Goal: Task Accomplishment & Management: Use online tool/utility

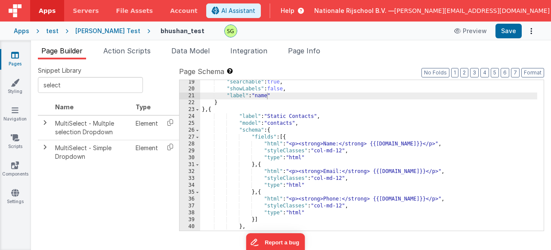
scroll to position [125, 0]
click at [103, 88] on input "select" at bounding box center [90, 85] width 105 height 16
drag, startPoint x: 61, startPoint y: 88, endPoint x: 38, endPoint y: 84, distance: 23.2
click at [38, 84] on input "select" at bounding box center [90, 85] width 105 height 16
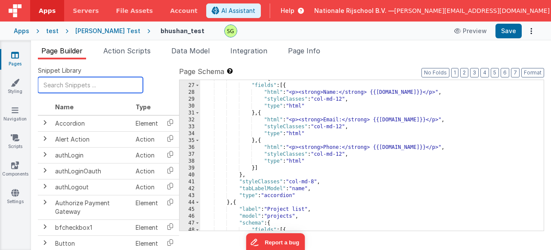
scroll to position [0, 0]
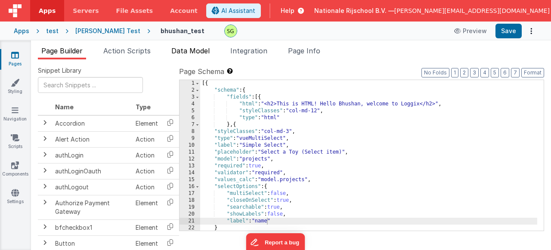
click at [198, 51] on span "Data Model" at bounding box center [190, 51] width 38 height 9
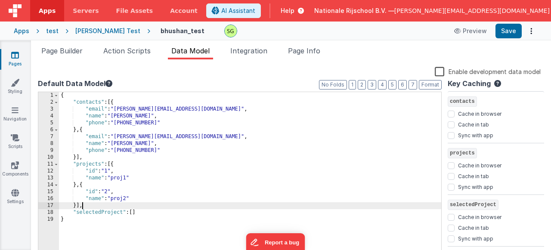
click at [193, 206] on div "{ "contacts" : [{ "email" : "[PERSON_NAME][EMAIL_ADDRESS][DOMAIN_NAME]" , "name…" at bounding box center [250, 178] width 383 height 172
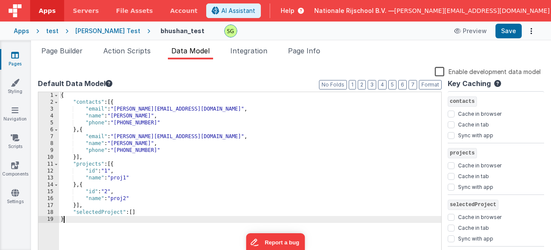
click at [162, 218] on div "{ "contacts" : [{ "email" : "[PERSON_NAME][EMAIL_ADDRESS][DOMAIN_NAME]" , "name…" at bounding box center [250, 178] width 383 height 172
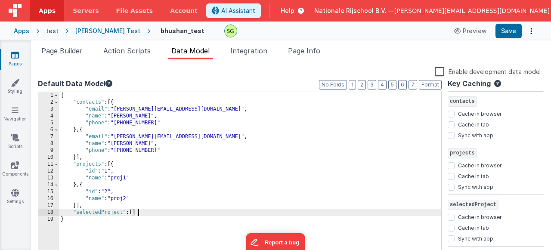
click at [150, 215] on div "{ "contacts" : [{ "email" : "[PERSON_NAME][EMAIL_ADDRESS][DOMAIN_NAME]" , "name…" at bounding box center [250, 178] width 383 height 172
click at [82, 224] on div "{ "contacts" : [{ "email" : "[PERSON_NAME][EMAIL_ADDRESS][DOMAIN_NAME]" , "name…" at bounding box center [250, 178] width 383 height 172
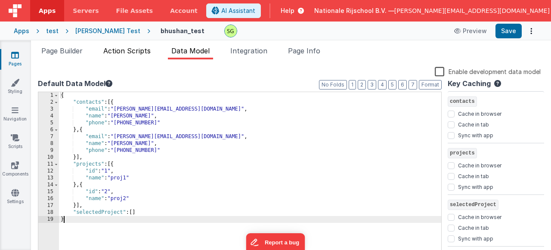
click at [149, 52] on span "Action Scripts" at bounding box center [126, 51] width 47 height 9
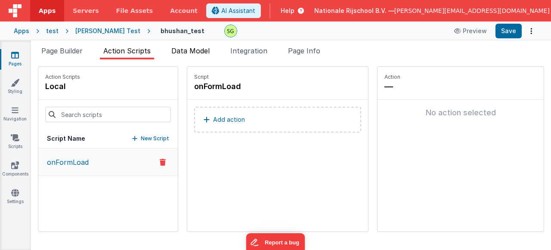
click at [207, 50] on span "Data Model" at bounding box center [190, 51] width 38 height 9
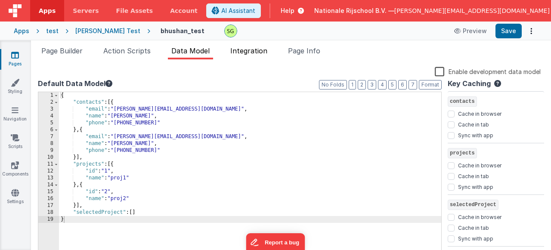
click at [258, 50] on span "Integration" at bounding box center [249, 51] width 37 height 9
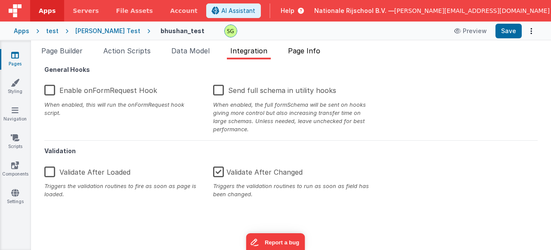
click at [295, 51] on span "Page Info" at bounding box center [304, 51] width 32 height 9
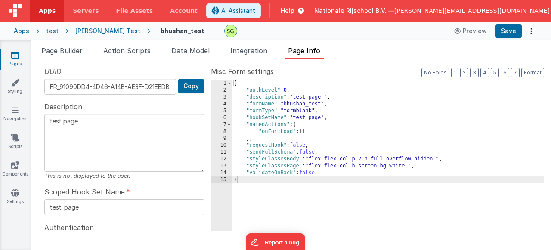
click at [323, 138] on div "{ "authLevel" : 0 , "description" : "test page " , "formName" : "bhushan_test" …" at bounding box center [388, 162] width 312 height 165
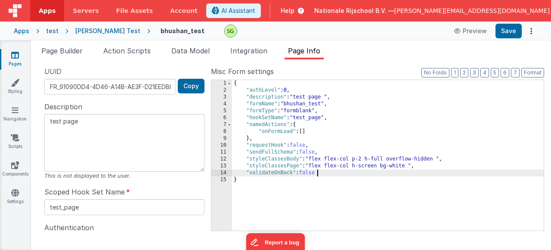
click at [326, 176] on div "{ "authLevel" : 0 , "description" : "test page " , "formName" : "bhushan_test" …" at bounding box center [388, 162] width 312 height 165
click at [70, 53] on span "Page Builder" at bounding box center [61, 51] width 41 height 9
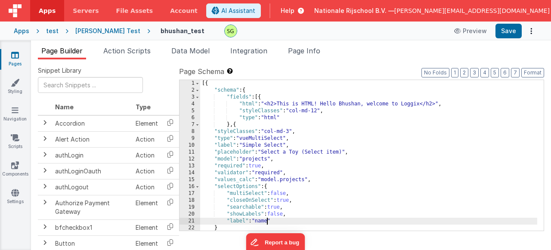
click at [193, 118] on div "6" at bounding box center [190, 118] width 21 height 7
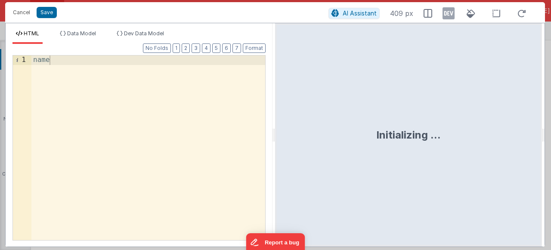
click at [93, 68] on div "name" at bounding box center [148, 157] width 234 height 203
click at [20, 15] on button "Cancel" at bounding box center [22, 12] width 26 height 12
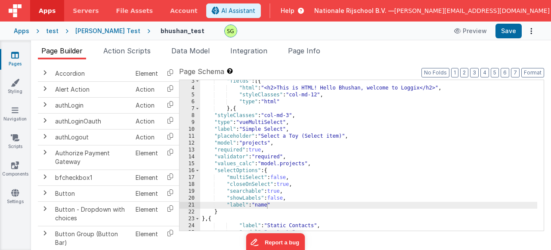
scroll to position [17, 0]
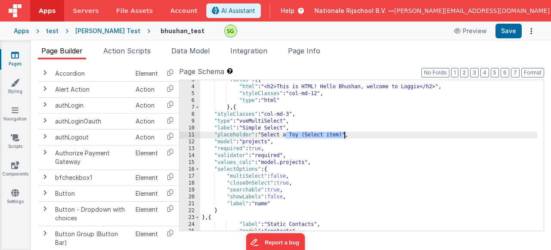
drag, startPoint x: 285, startPoint y: 135, endPoint x: 344, endPoint y: 137, distance: 59.0
click at [344, 137] on div ""fields" : [{ "html" : "<h2>This is HTML! Hello Bhushan, welcome to Loggix</h2>…" at bounding box center [368, 159] width 337 height 165
click at [508, 26] on button "Save" at bounding box center [509, 31] width 26 height 15
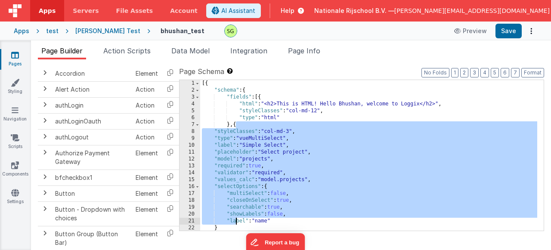
scroll to position [1, 0]
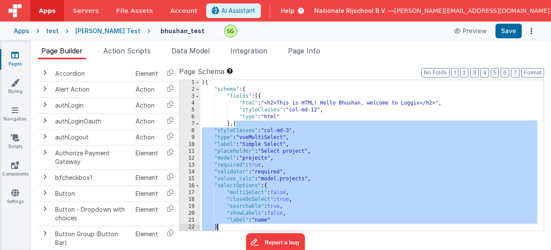
drag, startPoint x: 235, startPoint y: 124, endPoint x: 236, endPoint y: 230, distance: 105.6
click at [236, 230] on div "[{ "schema" : { "fields" : [{ "html" : "<h2>This is HTML! Hello Bhushan, welcom…" at bounding box center [368, 161] width 337 height 165
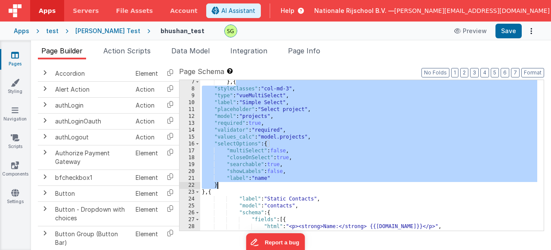
scroll to position [256, 0]
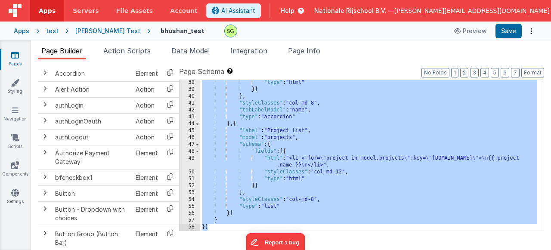
click at [333, 197] on div ""type" : "html" }] } , "styleClasses" : "col-md-8" , "tabLabelModel" : "name" ,…" at bounding box center [368, 161] width 337 height 165
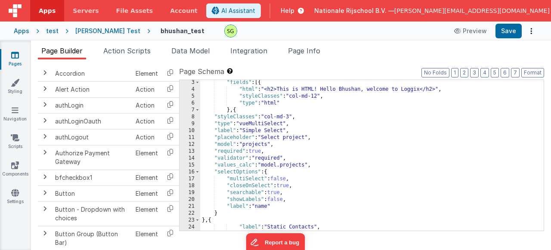
scroll to position [15, 0]
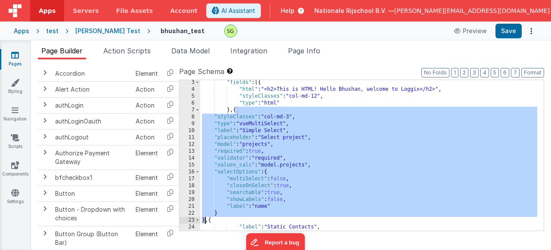
drag, startPoint x: 235, startPoint y: 111, endPoint x: 210, endPoint y: 218, distance: 109.6
click at [210, 218] on div ""fields" : [{ "html" : "<h2>This is HTML! Hello Bhushan, welcome to Loggix</h2>…" at bounding box center [368, 161] width 337 height 165
click at [310, 200] on div ""fields" : [{ "html" : "<h2>This is HTML! Hello Bhushan, welcome to Loggix</h2>…" at bounding box center [368, 161] width 337 height 165
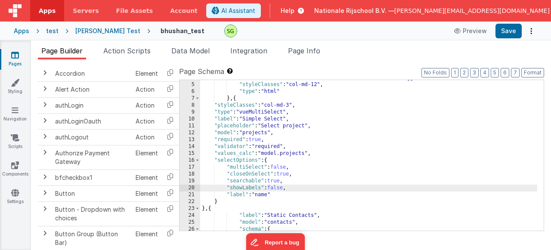
scroll to position [30, 0]
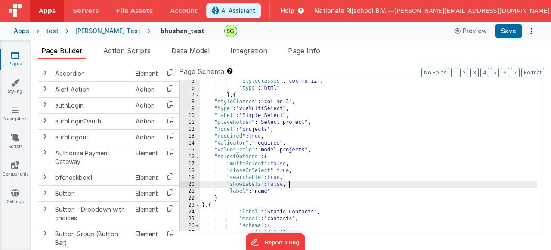
click at [276, 196] on div ""styleClasses" : "col-md-12" , "type" : "html" } , { "styleClasses" : "col-md-3…" at bounding box center [368, 160] width 337 height 165
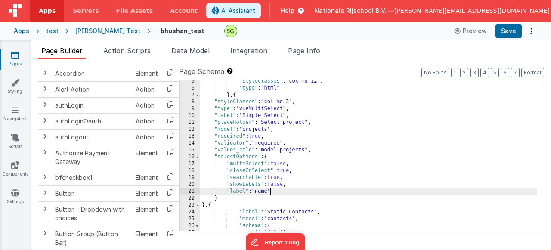
click at [274, 195] on div ""styleClasses" : "col-md-12" , "type" : "html" } , { "styleClasses" : "col-md-3…" at bounding box center [368, 160] width 337 height 165
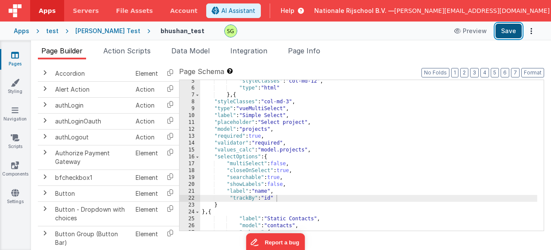
click at [500, 31] on button "Save" at bounding box center [509, 31] width 26 height 15
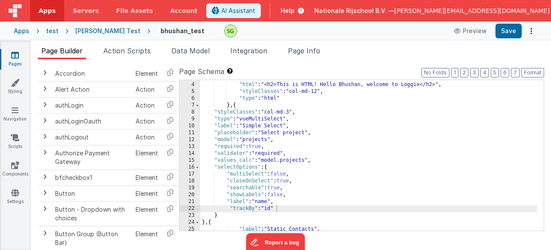
scroll to position [20, 0]
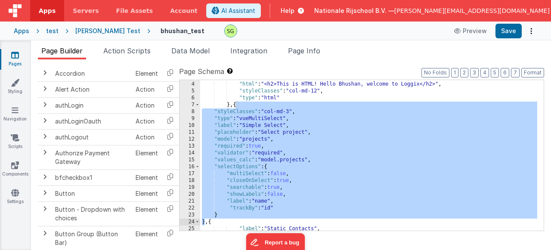
drag, startPoint x: 235, startPoint y: 103, endPoint x: 208, endPoint y: 222, distance: 122.0
click at [208, 222] on div ""fields" : [{ "html" : "<h2>This is HTML! Hello Bhushan, welcome to Loggix</h2>…" at bounding box center [368, 156] width 337 height 165
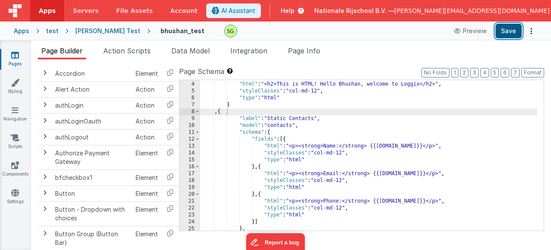
click at [513, 33] on button "Save" at bounding box center [509, 31] width 26 height 15
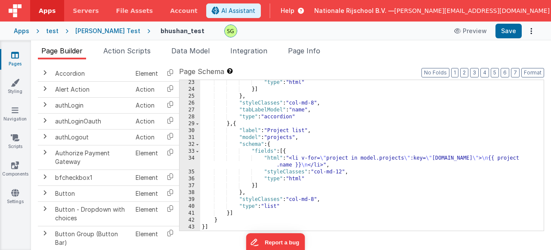
scroll to position [0, 0]
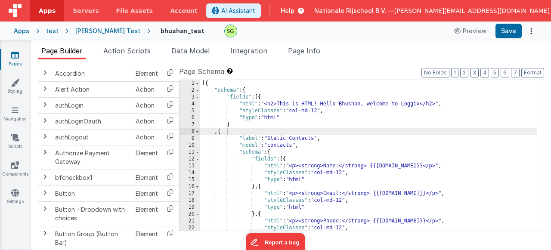
click at [227, 131] on div "[{ "schema" : { "fields" : [{ "html" : "<h2>This is HTML! Hello Bhushan, welcom…" at bounding box center [368, 162] width 337 height 165
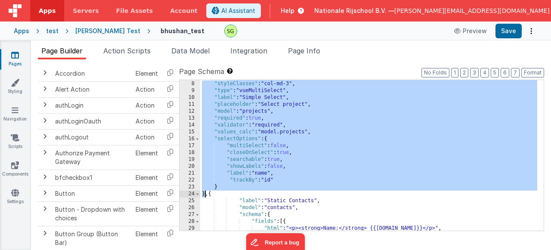
scroll to position [48, 0]
click at [383, 141] on div "} , { "styleClasses" : "col-md-3" , "type" : "vueMultiSelect" , "label" : "Simp…" at bounding box center [368, 156] width 337 height 165
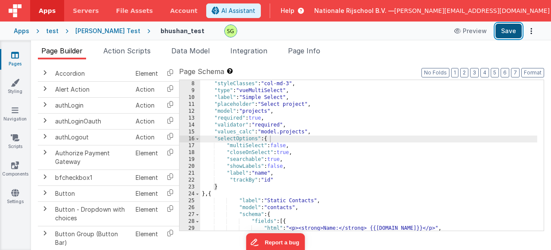
click at [508, 36] on button "Save" at bounding box center [509, 31] width 26 height 15
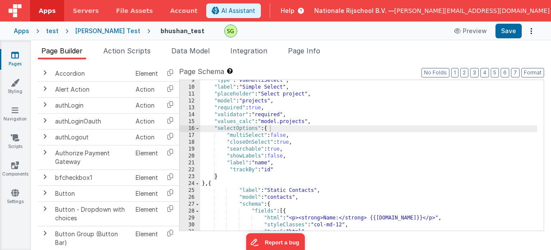
scroll to position [85, 0]
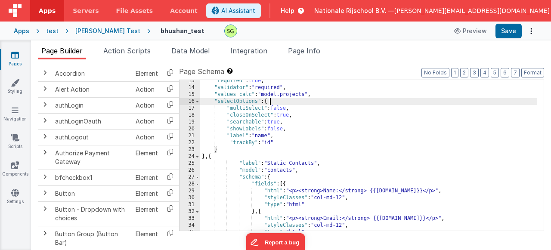
click at [274, 103] on div ""required" : true , "validator" : "required" , "values_calc" : "model.projects"…" at bounding box center [368, 160] width 337 height 165
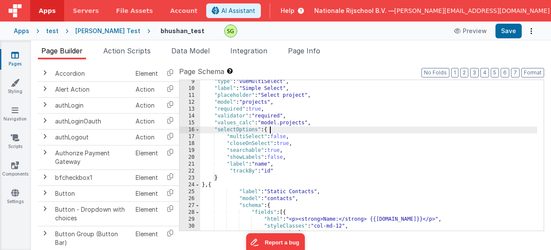
scroll to position [57, 0]
click at [287, 170] on div ""type" : "vueMultiSelect" , "label" : "Simple Select" , "placeholder" : "Select…" at bounding box center [368, 160] width 337 height 165
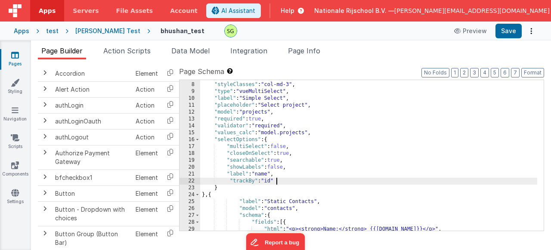
scroll to position [47, 0]
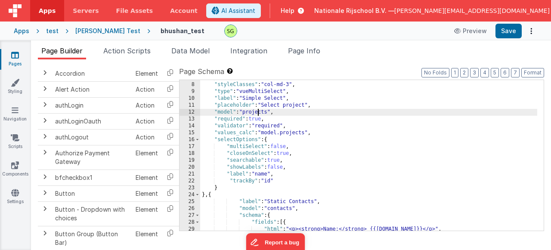
click at [258, 111] on div "} , { "styleClasses" : "col-md-3" , "type" : "vueMultiSelect" , "label" : "Simp…" at bounding box center [368, 157] width 337 height 165
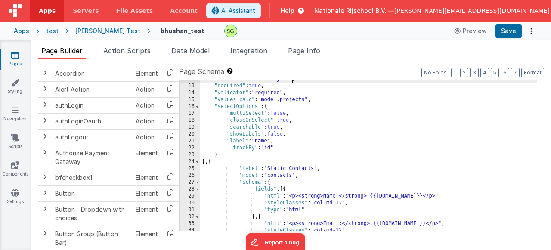
scroll to position [98, 0]
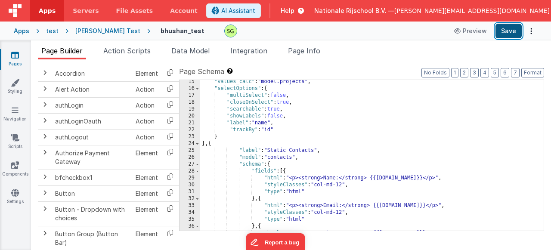
click at [507, 36] on button "Save" at bounding box center [509, 31] width 26 height 15
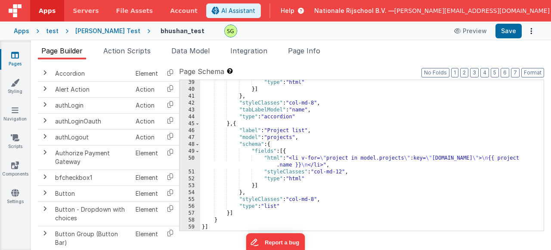
scroll to position [263, 0]
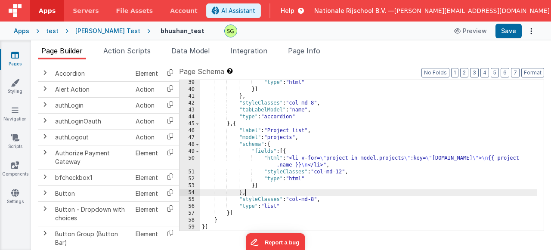
click at [388, 190] on div ""type" : "html" }] } , "styleClasses" : "col-md-8" , "tabLabelModel" : "name" ,…" at bounding box center [368, 161] width 337 height 165
click at [384, 190] on div ""type" : "html" }] } , "styleClasses" : "col-md-8" , "tabLabelModel" : "name" ,…" at bounding box center [368, 161] width 337 height 165
click at [322, 210] on div ""type" : "html" }] } , "styleClasses" : "col-md-8" , "tabLabelModel" : "name" ,…" at bounding box center [368, 161] width 337 height 165
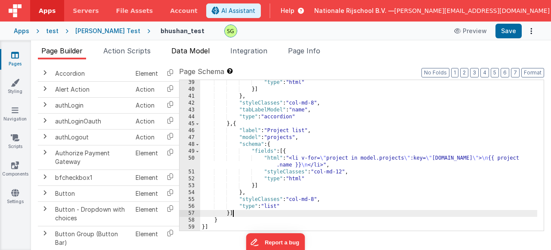
click at [203, 53] on span "Data Model" at bounding box center [190, 51] width 38 height 9
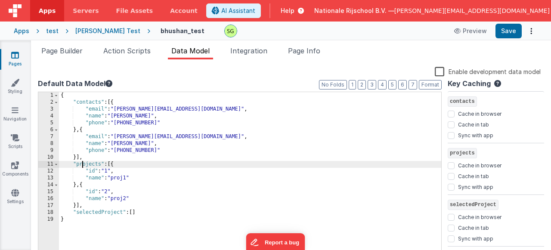
click at [83, 164] on div "{ "contacts" : [{ "email" : "[PERSON_NAME][EMAIL_ADDRESS][DOMAIN_NAME]" , "name…" at bounding box center [250, 178] width 383 height 172
click at [64, 46] on li "Page Builder" at bounding box center [62, 53] width 48 height 14
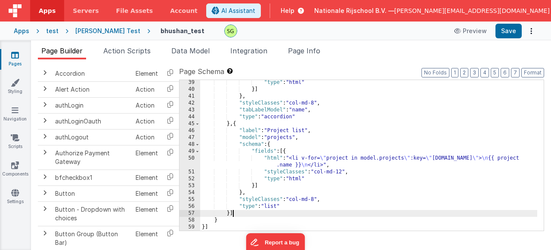
click at [193, 158] on div "50" at bounding box center [190, 162] width 21 height 14
click at [190, 157] on div "50" at bounding box center [190, 162] width 21 height 14
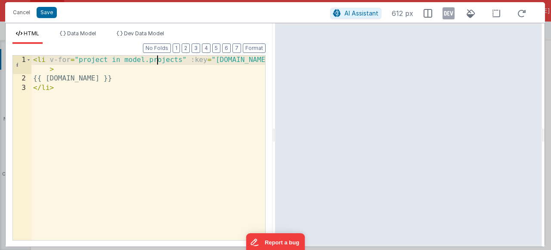
click at [156, 59] on div "< li v-for = "project in model.projects" :key = "[DOMAIN_NAME]" > {{ [DOMAIN_NA…" at bounding box center [148, 162] width 234 height 213
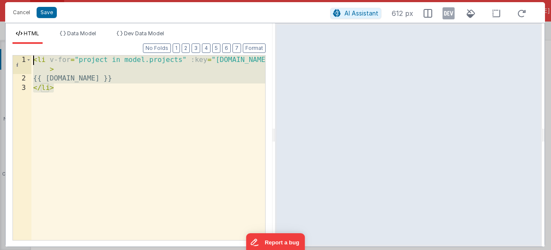
drag, startPoint x: 64, startPoint y: 92, endPoint x: 25, endPoint y: 59, distance: 51.0
click at [25, 59] on div "1 2 3 < li v-for = "project in model.projects" :key = "[DOMAIN_NAME]" > {{ [DOM…" at bounding box center [138, 148] width 253 height 186
drag, startPoint x: 18, startPoint y: 15, endPoint x: 198, endPoint y: 53, distance: 184.1
click at [18, 15] on button "Cancel" at bounding box center [22, 12] width 26 height 12
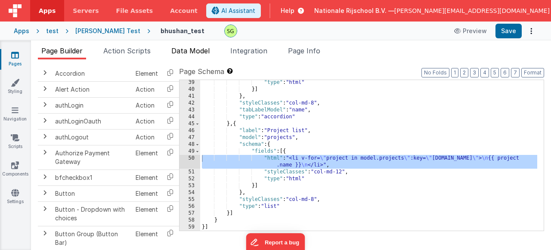
click at [206, 50] on span "Data Model" at bounding box center [190, 51] width 38 height 9
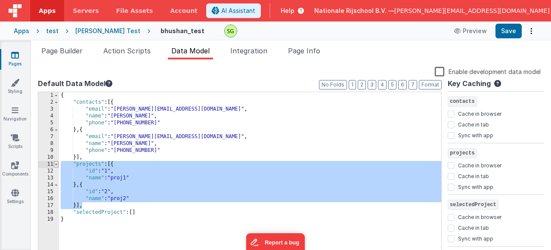
drag, startPoint x: 88, startPoint y: 208, endPoint x: 56, endPoint y: 162, distance: 55.8
click at [56, 162] on div "1 2 3 4 5 6 7 8 9 10 11 12 13 14 15 16 17 18 19 { "contacts" : [{ "email" : "[P…" at bounding box center [240, 171] width 404 height 159
click at [220, 131] on div "{ "contacts" : [{ "email" : "[PERSON_NAME][EMAIL_ADDRESS][DOMAIN_NAME]" , "name…" at bounding box center [250, 178] width 383 height 172
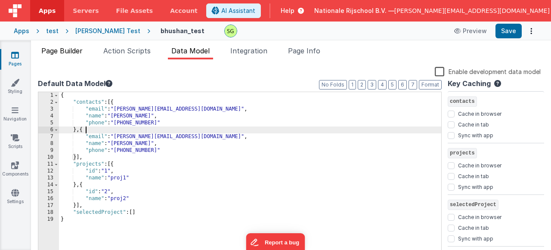
click at [74, 52] on span "Page Builder" at bounding box center [61, 51] width 41 height 9
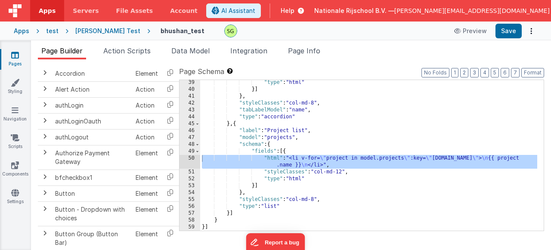
click at [352, 204] on div ""type" : "html" }] } , "styleClasses" : "col-md-8" , "tabLabelModel" : "name" ,…" at bounding box center [368, 161] width 337 height 165
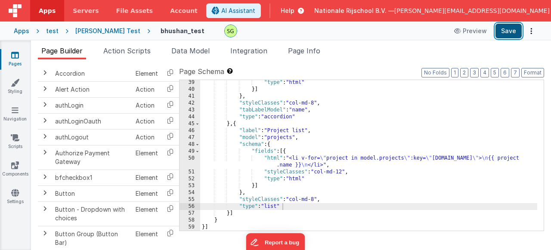
click at [517, 34] on button "Save" at bounding box center [509, 31] width 26 height 15
click at [297, 209] on div ""type" : "html" }] } , "styleClasses" : "col-md-8" , "tabLabelModel" : "name" ,…" at bounding box center [368, 161] width 337 height 165
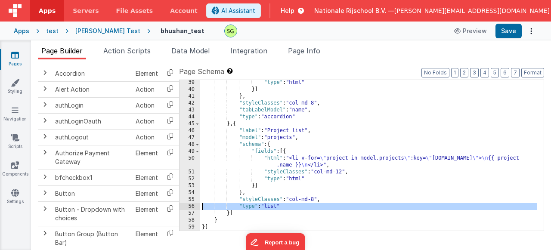
click at [193, 207] on div "56" at bounding box center [190, 206] width 21 height 7
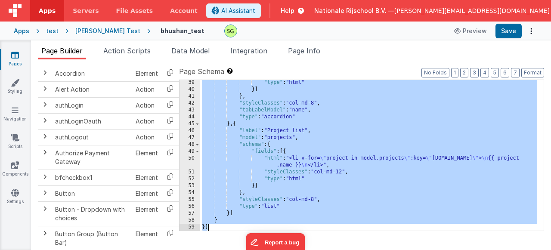
click at [193, 207] on div "56" at bounding box center [190, 206] width 21 height 7
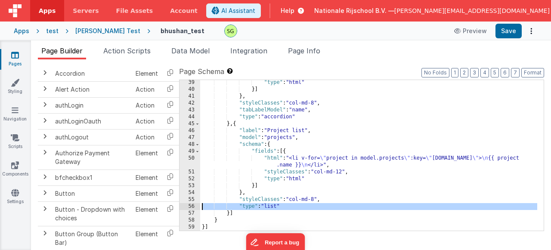
click at [289, 206] on div ""type" : "html" }] } , "styleClasses" : "col-md-8" , "tabLabelModel" : "name" ,…" at bounding box center [368, 161] width 337 height 165
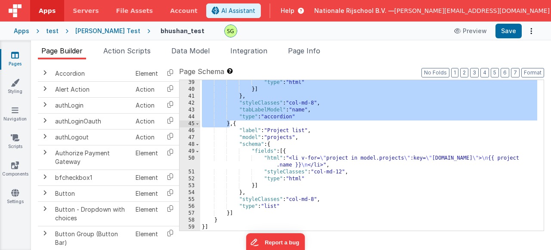
drag, startPoint x: 220, startPoint y: 109, endPoint x: 231, endPoint y: 126, distance: 20.3
click at [231, 126] on div ""type" : "html" }] } , "styleClasses" : "col-md-8" , "tabLabelModel" : "name" ,…" at bounding box center [368, 161] width 337 height 165
click at [329, 146] on div ""type" : "html" }] } , "styleClasses" : "col-md-8" , "tabLabelModel" : "name" ,…" at bounding box center [368, 161] width 337 height 165
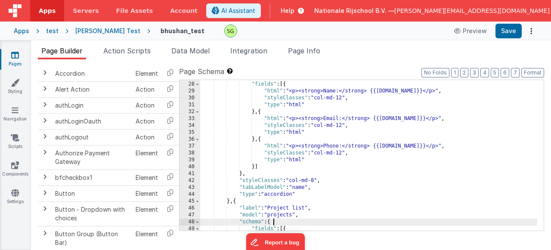
scroll to position [211, 0]
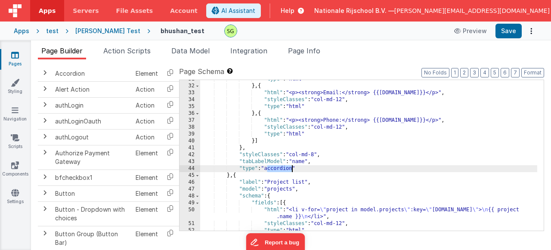
drag, startPoint x: 268, startPoint y: 169, endPoint x: 292, endPoint y: 171, distance: 24.6
click at [292, 171] on div ""type" : "html" } , { "html" : "<p><strong>Email:</strong> {{[DOMAIN_NAME]}}</p…" at bounding box center [368, 158] width 337 height 165
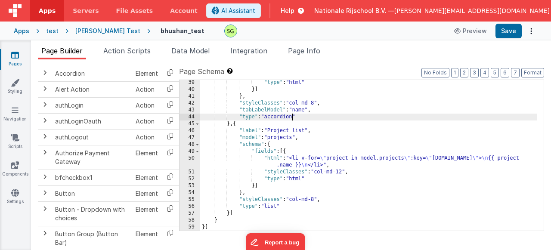
scroll to position [263, 0]
click at [237, 125] on div ""type" : "html" }] } , "styleClasses" : "col-md-8" , "tabLabelModel" : "name" ,…" at bounding box center [368, 161] width 337 height 165
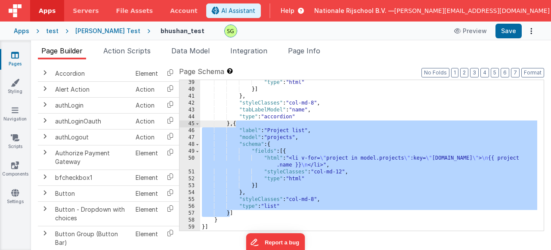
click at [230, 214] on div ""type" : "html" }] } , "styleClasses" : "col-md-8" , "tabLabelModel" : "name" ,…" at bounding box center [368, 161] width 337 height 165
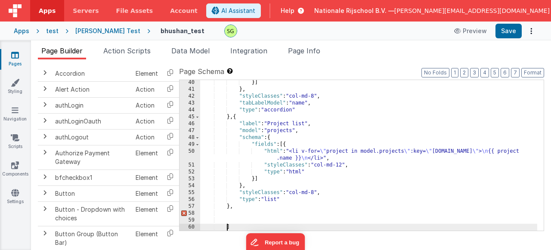
scroll to position [270, 0]
click at [231, 218] on div "}] } , "styleClasses" : "col-md-8" , "tabLabelModel" : "name" , "type" : "accor…" at bounding box center [368, 161] width 337 height 165
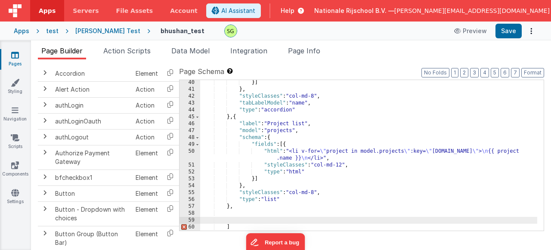
scroll to position [525, 0]
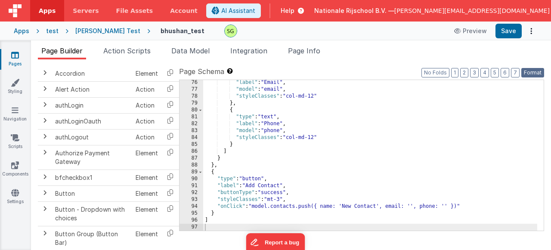
click at [533, 74] on button "Format" at bounding box center [533, 72] width 23 height 9
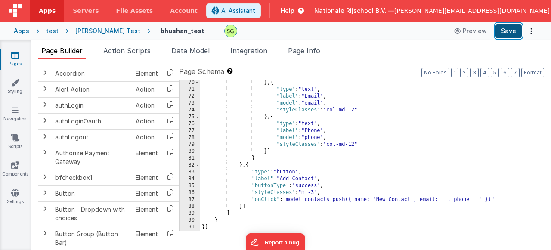
click at [515, 34] on button "Save" at bounding box center [509, 31] width 26 height 15
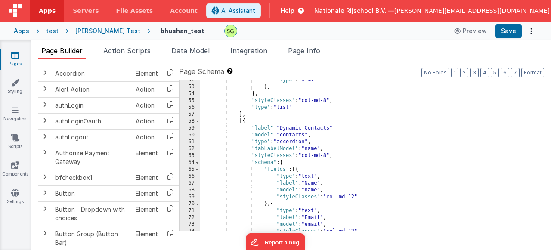
scroll to position [388, 0]
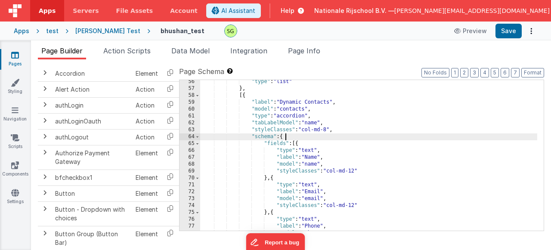
click at [330, 134] on div ""type" : "list" } , [{ "label" : "Dynamic Contacts" , "model" : "contacts" , "t…" at bounding box center [368, 160] width 337 height 165
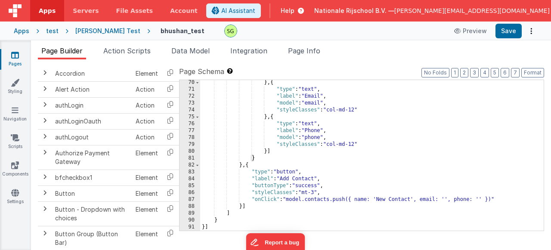
scroll to position [483, 0]
click at [407, 170] on div "} , { "type" : "text" , "label" : "Email" , "model" : "email" , "styleClasses" …" at bounding box center [368, 161] width 337 height 165
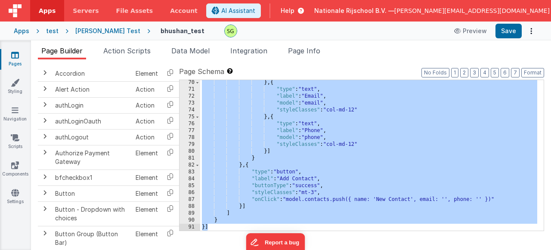
click at [422, 165] on div "} , { "type" : "text" , "label" : "Email" , "model" : "email" , "styleClasses" …" at bounding box center [368, 161] width 337 height 165
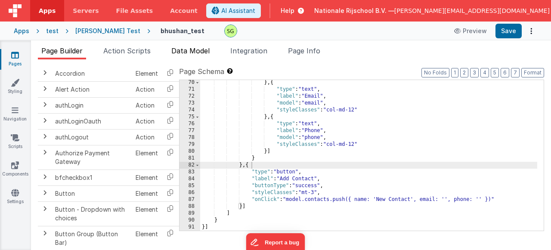
click at [185, 52] on span "Data Model" at bounding box center [190, 51] width 38 height 9
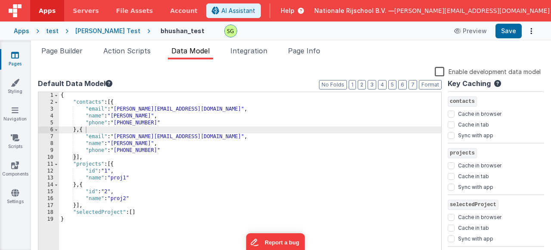
click at [101, 102] on div "{ "contacts" : [{ "email" : "[PERSON_NAME][EMAIL_ADDRESS][DOMAIN_NAME]" , "name…" at bounding box center [250, 178] width 383 height 172
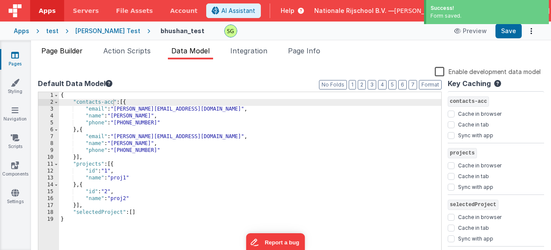
click at [65, 56] on li "Page Builder" at bounding box center [62, 53] width 48 height 14
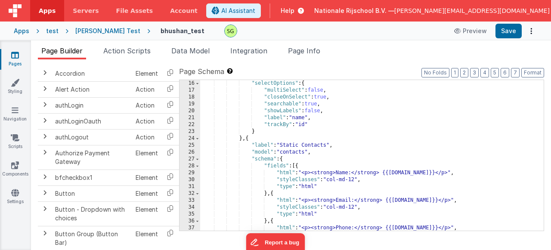
scroll to position [103, 0]
click at [308, 153] on div ""selectOptions" : { "multiSelect" : false , "closeOnSelect" : true , "searchabl…" at bounding box center [368, 162] width 337 height 165
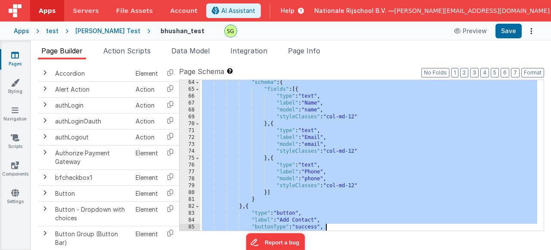
scroll to position [483, 0]
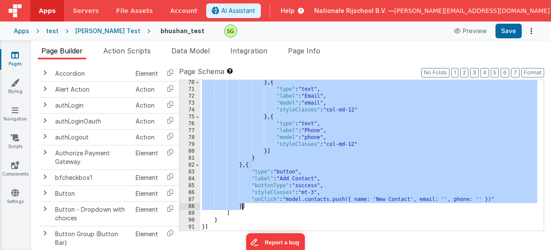
drag, startPoint x: 239, startPoint y: 104, endPoint x: 242, endPoint y: 206, distance: 102.2
click at [242, 206] on div "} , { "type" : "text" , "label" : "Email" , "model" : "email" , "styleClasses" …" at bounding box center [368, 161] width 337 height 165
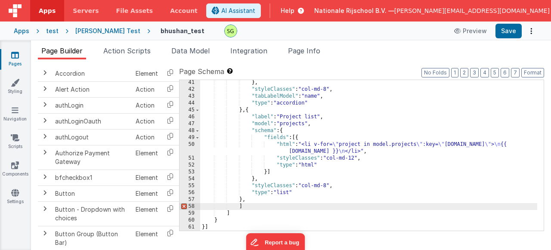
click at [257, 200] on div "} , "styleClasses" : "col-md-8" , "tabLabelModel" : "name" , "type" : "accordio…" at bounding box center [368, 161] width 337 height 165
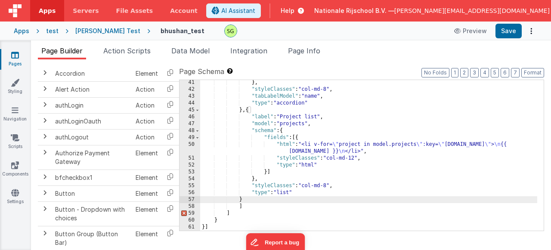
click at [259, 210] on div "} , "styleClasses" : "col-md-8" , "tabLabelModel" : "name" , "type" : "accordio…" at bounding box center [368, 161] width 337 height 165
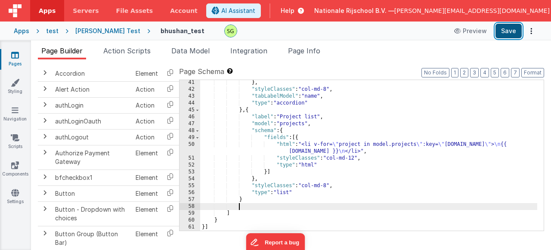
click at [501, 32] on button "Save" at bounding box center [509, 31] width 26 height 15
click at [250, 199] on div "} , "styleClasses" : "col-md-8" , "tabLabelModel" : "name" , "type" : "accordio…" at bounding box center [368, 161] width 337 height 165
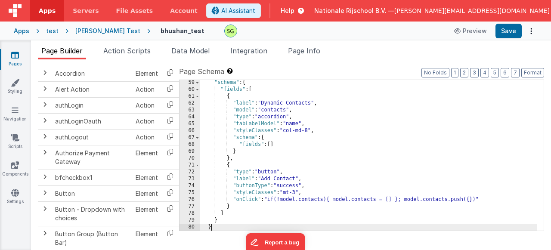
scroll to position [408, 0]
click at [534, 72] on button "Format" at bounding box center [533, 72] width 23 height 9
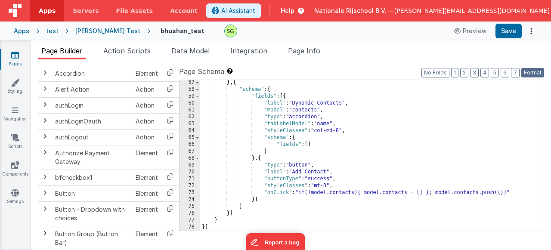
scroll to position [394, 0]
click at [508, 37] on button "Save" at bounding box center [509, 31] width 26 height 15
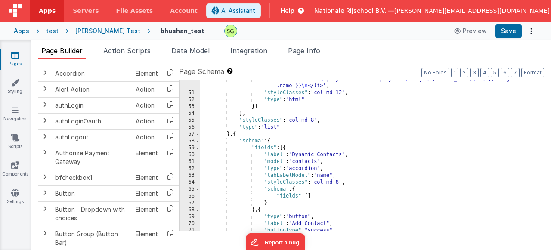
scroll to position [342, 0]
click at [237, 137] on div ""html" : "<li v-for= \" project in model.projects \" :key= \" [DOMAIN_NAME] \" …" at bounding box center [368, 161] width 337 height 171
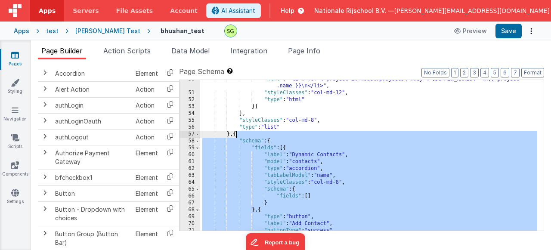
click at [237, 137] on div ""html" : "<li v-for= \" project in model.projects \" :key= \" [DOMAIN_NAME] \" …" at bounding box center [368, 161] width 337 height 171
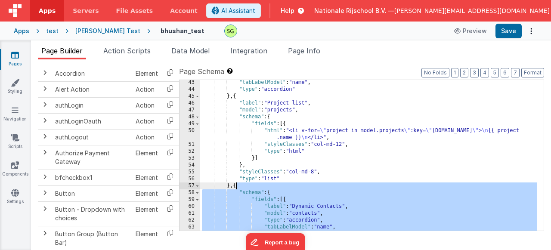
scroll to position [394, 0]
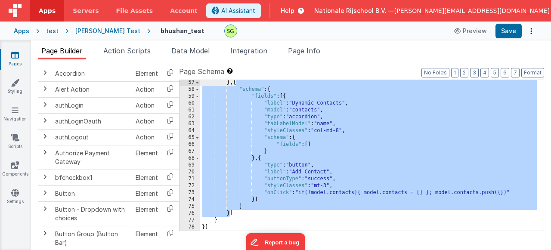
click at [230, 213] on div "} , { "schema" : { "fields" : [{ "label" : "Dynamic Contacts" , "model" : "cont…" at bounding box center [368, 161] width 337 height 165
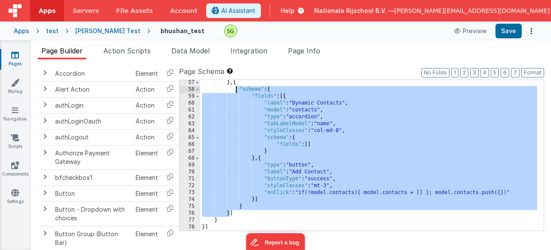
scroll to position [393, 0]
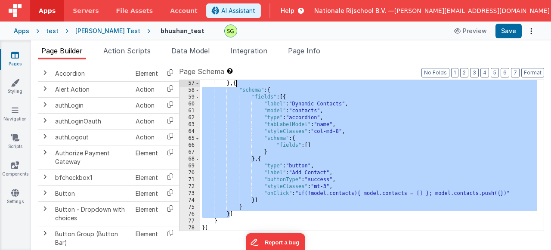
drag, startPoint x: 230, startPoint y: 213, endPoint x: 236, endPoint y: 85, distance: 128.5
click at [236, 85] on div "} , { "schema" : { "fields" : [{ "label" : "Dynamic Contacts" , "model" : "cont…" at bounding box center [368, 162] width 337 height 165
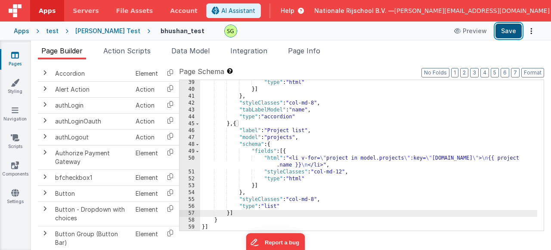
click at [515, 29] on button "Save" at bounding box center [509, 31] width 26 height 15
click at [44, 125] on td at bounding box center [45, 121] width 14 height 16
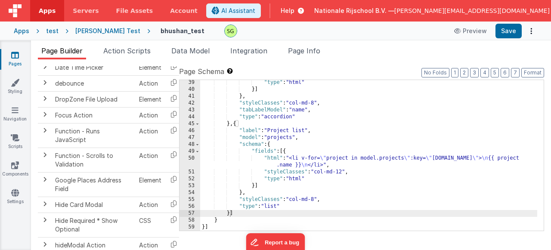
scroll to position [497, 0]
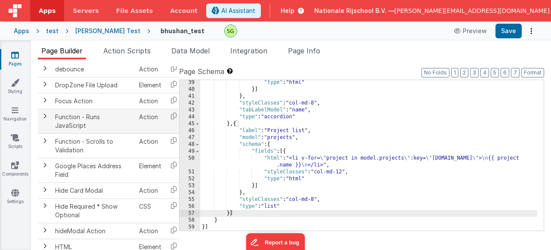
click at [44, 120] on span at bounding box center [44, 116] width 7 height 7
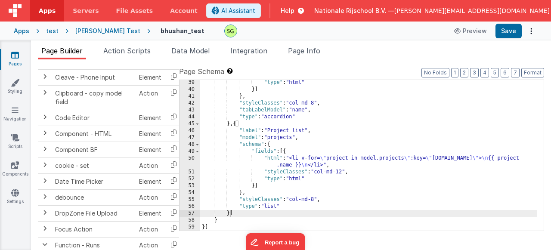
scroll to position [388, 0]
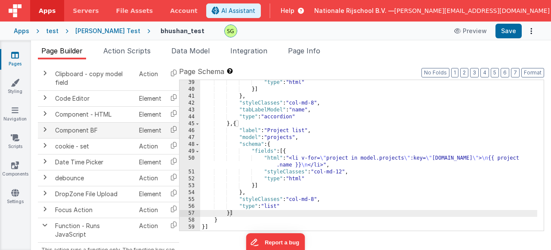
click at [45, 133] on span at bounding box center [44, 129] width 7 height 7
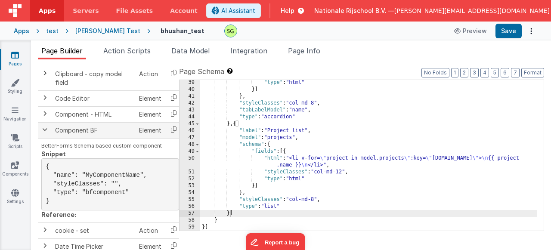
click at [43, 133] on span at bounding box center [44, 129] width 7 height 7
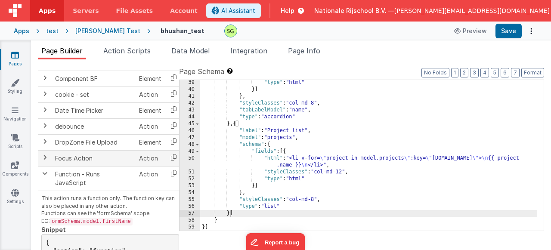
scroll to position [440, 0]
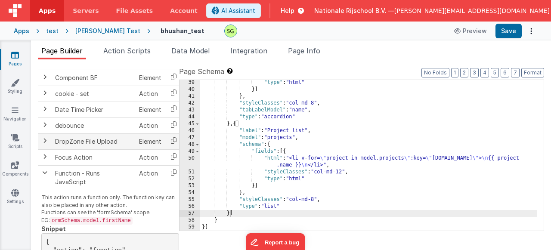
click at [46, 144] on span at bounding box center [44, 140] width 7 height 7
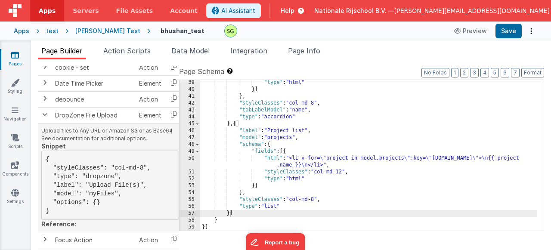
scroll to position [464, 0]
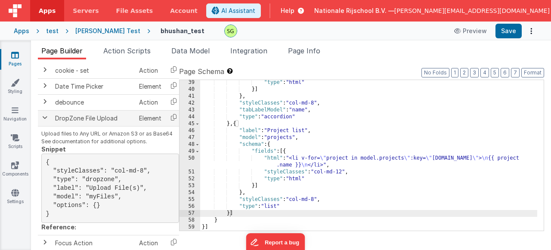
click at [41, 121] on span at bounding box center [44, 117] width 7 height 7
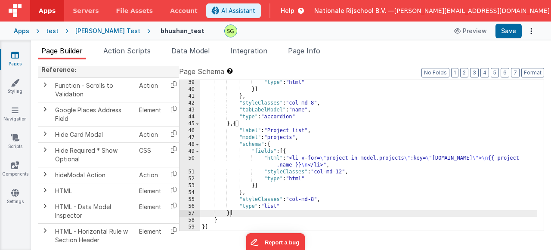
scroll to position [670, 0]
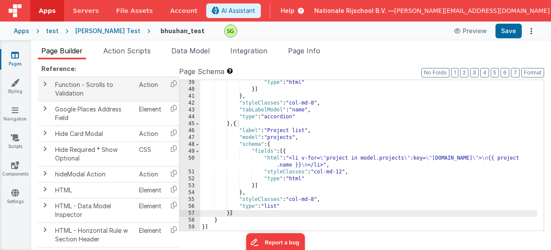
click at [42, 87] on span at bounding box center [44, 84] width 7 height 7
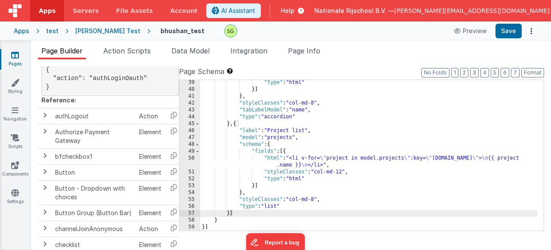
scroll to position [0, 0]
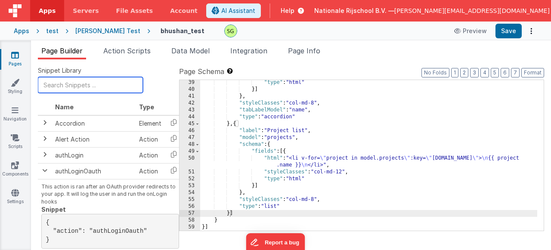
click at [106, 88] on input "text" at bounding box center [90, 85] width 105 height 16
click at [246, 213] on div ""type" : "html" }] } , "styleClasses" : "col-md-8" , "tabLabelModel" : "name" ,…" at bounding box center [368, 161] width 337 height 165
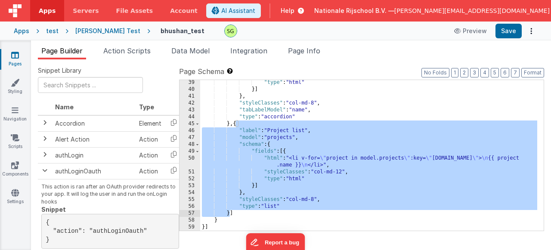
drag, startPoint x: 235, startPoint y: 126, endPoint x: 231, endPoint y: 215, distance: 89.7
click at [231, 215] on div ""type" : "html" }] } , "styleClasses" : "col-md-8" , "tabLabelModel" : "name" ,…" at bounding box center [368, 161] width 337 height 165
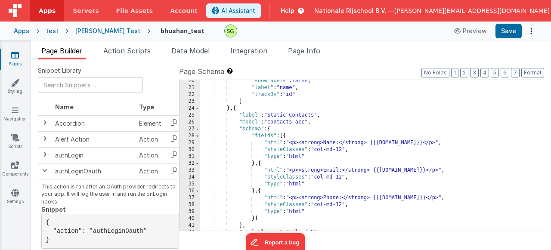
scroll to position [134, 0]
click at [237, 109] on div ""showLabels" : false , "label" : "name" , "trackBy" : "id" } } , { "label" : "S…" at bounding box center [368, 160] width 337 height 165
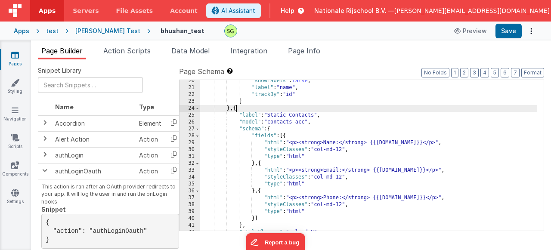
click at [237, 109] on div ""showLabels" : false , "label" : "name" , "trackBy" : "id" } } , { "label" : "S…" at bounding box center [368, 160] width 337 height 165
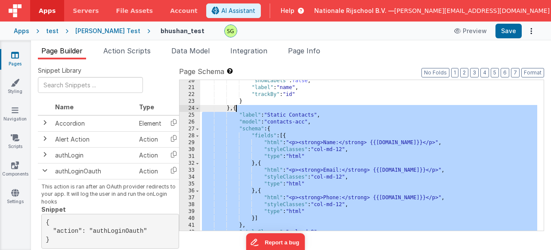
click at [237, 109] on div ""showLabels" : false , "label" : "name" , "trackBy" : "id" } } , { "label" : "S…" at bounding box center [368, 160] width 337 height 165
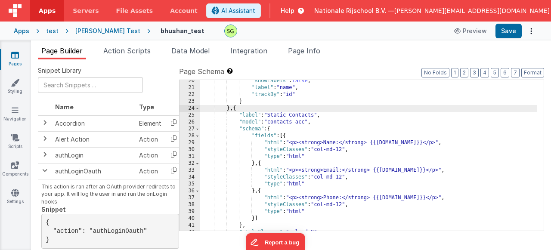
scroll to position [159, 0]
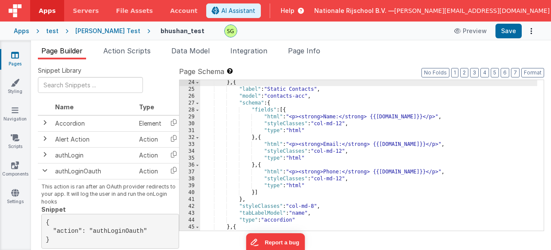
click at [191, 130] on div "31" at bounding box center [190, 131] width 21 height 7
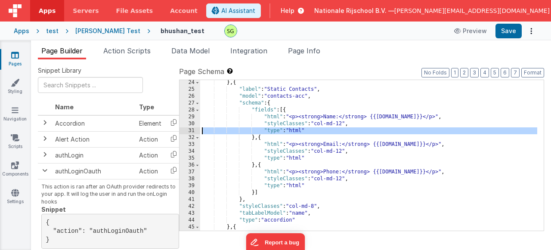
click at [193, 131] on div "31" at bounding box center [190, 131] width 21 height 7
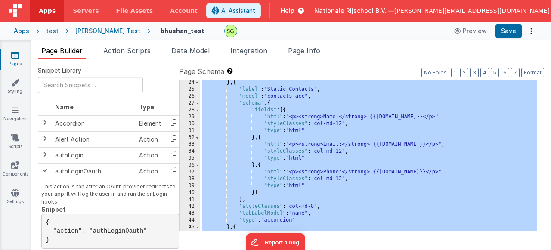
click at [193, 131] on div "31" at bounding box center [190, 131] width 21 height 7
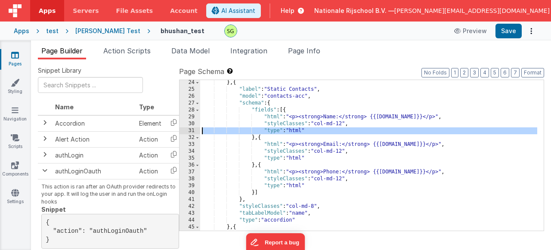
click at [191, 118] on div "29" at bounding box center [190, 117] width 21 height 7
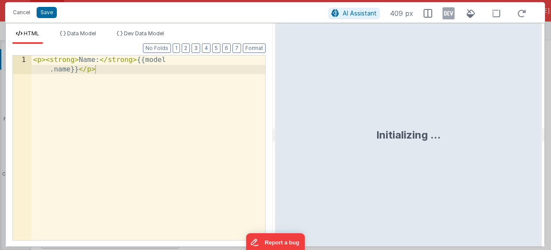
click at [191, 118] on div "1 < p > < strong > Name: </ strong > {{model .name}} </ p > XXXXXXXXXXXXXXXXXXX…" at bounding box center [138, 148] width 253 height 186
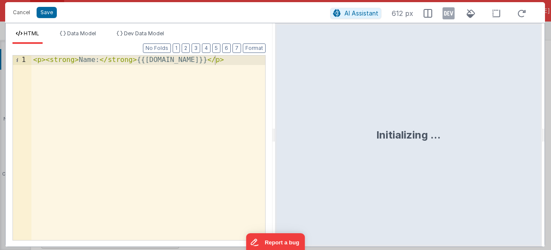
click at [119, 75] on div "< p > < strong > Name: </ strong > {{[DOMAIN_NAME]}} </ p >" at bounding box center [148, 157] width 234 height 203
click at [22, 15] on button "Cancel" at bounding box center [22, 12] width 26 height 12
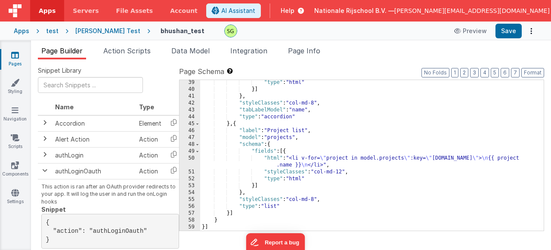
scroll to position [263, 0]
click at [171, 123] on icon at bounding box center [174, 122] width 18 height 13
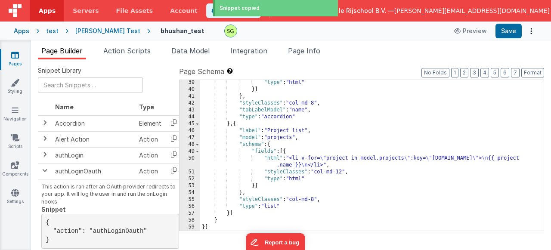
click at [236, 123] on div ""type" : "html" }] } , "styleClasses" : "col-md-8" , "tabLabelModel" : "name" ,…" at bounding box center [368, 161] width 337 height 165
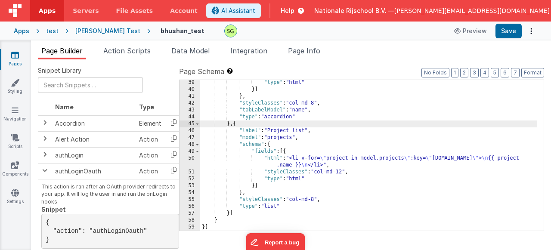
click at [237, 123] on div ""type" : "html" }] } , "styleClasses" : "col-md-8" , "tabLabelModel" : "name" ,…" at bounding box center [368, 161] width 337 height 165
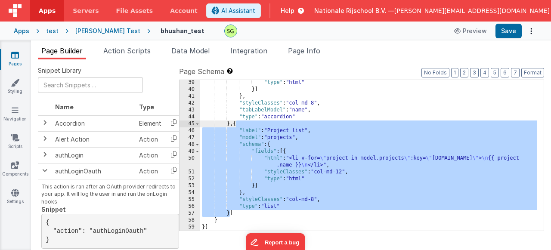
click at [229, 215] on div ""type" : "html" }] } , "styleClasses" : "col-md-8" , "tabLabelModel" : "name" ,…" at bounding box center [368, 161] width 337 height 165
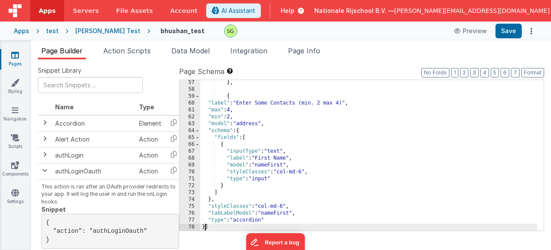
scroll to position [394, 0]
click at [526, 73] on button "Format" at bounding box center [533, 72] width 23 height 9
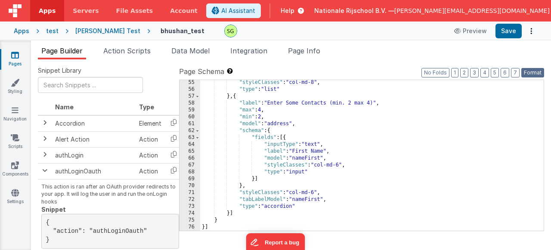
scroll to position [380, 0]
click at [519, 31] on button "Save" at bounding box center [509, 31] width 26 height 15
click at [285, 137] on div ""styleClasses" : "col-md-8" , "type" : "list" } , { "label" : "Enter Some Conta…" at bounding box center [368, 161] width 337 height 165
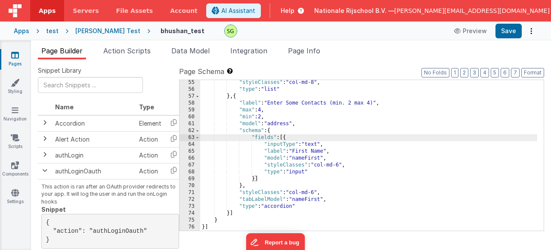
click at [255, 180] on div ""styleClasses" : "col-md-8" , "type" : "list" } , { "label" : "Enter Some Conta…" at bounding box center [368, 161] width 337 height 165
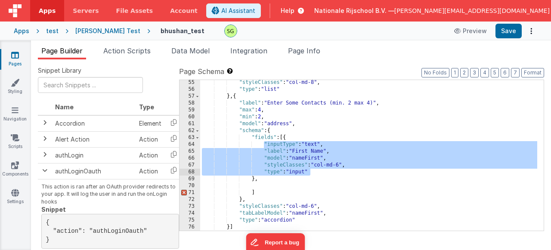
drag, startPoint x: 264, startPoint y: 145, endPoint x: 314, endPoint y: 171, distance: 56.3
click at [314, 171] on div ""styleClasses" : "col-md-8" , "type" : "list" } , { "label" : "Enter Some Conta…" at bounding box center [368, 161] width 337 height 165
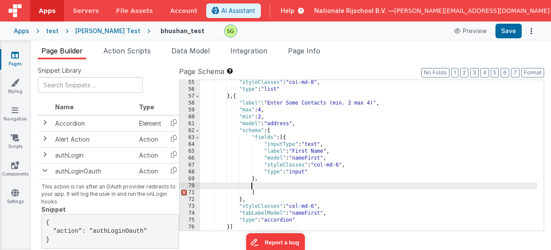
click at [264, 186] on div ""styleClasses" : "col-md-8" , "type" : "list" } , { "label" : "Enter Some Conta…" at bounding box center [368, 161] width 337 height 165
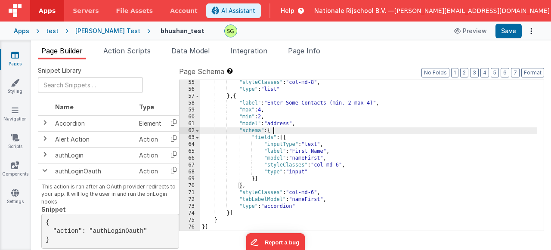
click at [287, 134] on div ""styleClasses" : "col-md-8" , "type" : "list" } , { "label" : "Enter Some Conta…" at bounding box center [368, 161] width 337 height 165
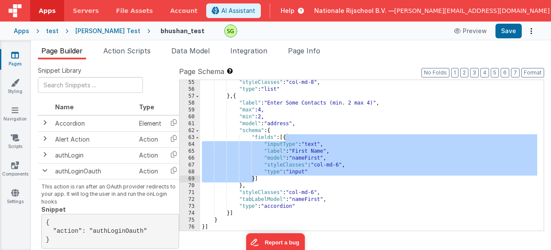
drag, startPoint x: 286, startPoint y: 140, endPoint x: 255, endPoint y: 178, distance: 48.9
click at [255, 178] on div ""styleClasses" : "col-md-8" , "type" : "list" } , { "label" : "Enter Some Conta…" at bounding box center [368, 161] width 337 height 165
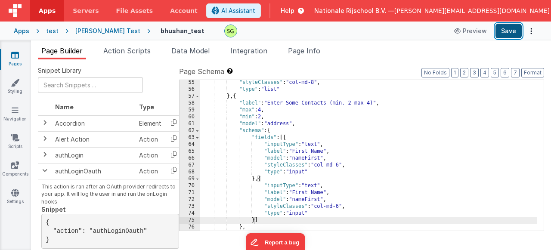
click at [507, 29] on button "Save" at bounding box center [509, 31] width 26 height 15
click at [302, 192] on div ""styleClasses" : "col-md-8" , "type" : "list" } , { "label" : "Enter Some Conta…" at bounding box center [368, 161] width 337 height 165
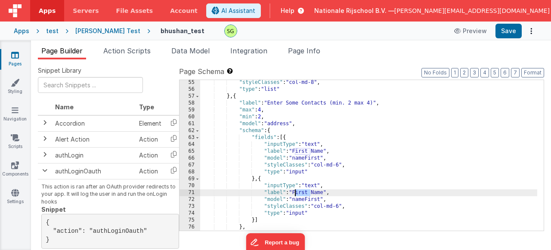
click at [302, 192] on div ""styleClasses" : "col-md-8" , "type" : "list" } , { "label" : "Enter Some Conta…" at bounding box center [368, 161] width 337 height 165
click at [301, 201] on div ""styleClasses" : "col-md-8" , "type" : "list" } , { "label" : "Enter Some Conta…" at bounding box center [368, 161] width 337 height 165
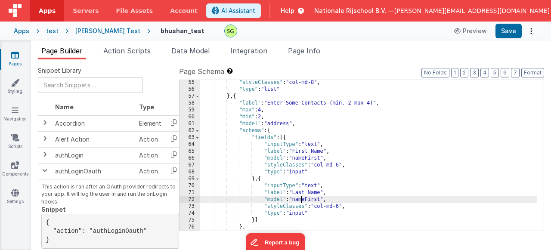
click at [301, 201] on div ""styleClasses" : "col-md-8" , "type" : "list" } , { "label" : "Enter Some Conta…" at bounding box center [368, 161] width 337 height 165
click at [318, 212] on div ""styleClasses" : "col-md-8" , "type" : "list" } , { "label" : "Enter Some Conta…" at bounding box center [368, 161] width 337 height 165
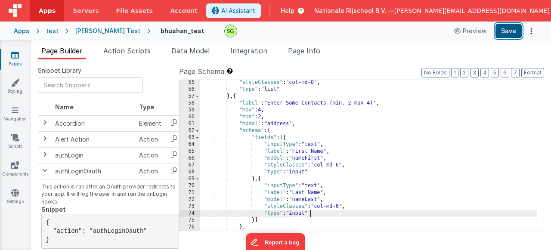
click at [518, 34] on button "Save" at bounding box center [509, 31] width 26 height 15
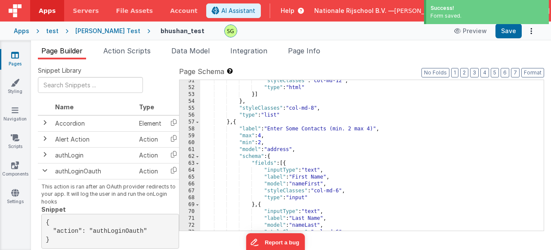
scroll to position [421, 0]
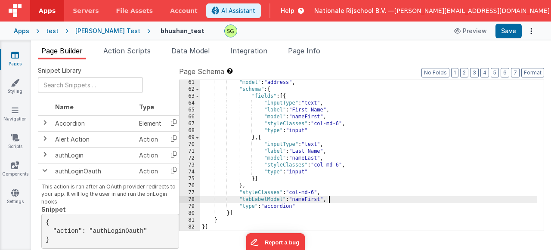
click at [330, 201] on div ""model" : "address" , "schema" : { "fields" : [{ "inputType" : "text" , "label"…" at bounding box center [368, 161] width 337 height 165
click at [326, 202] on div ""model" : "address" , "schema" : { "fields" : [{ "inputType" : "text" , "label"…" at bounding box center [368, 161] width 337 height 165
click at [329, 198] on div ""model" : "address" , "schema" : { "fields" : [{ "inputType" : "text" , "label"…" at bounding box center [368, 161] width 337 height 165
click at [501, 34] on button "Save" at bounding box center [509, 31] width 26 height 15
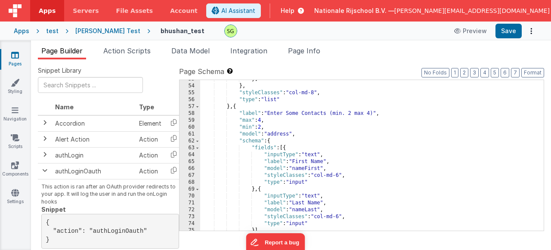
scroll to position [370, 0]
click at [235, 108] on div "}] } , "styleClasses" : "col-md-8" , "type" : "list" } , { "label" : "Enter Som…" at bounding box center [368, 158] width 337 height 165
click at [237, 108] on div "}] } , "styleClasses" : "col-md-8" , "type" : "list" } , { "label" : "Enter Som…" at bounding box center [368, 158] width 337 height 165
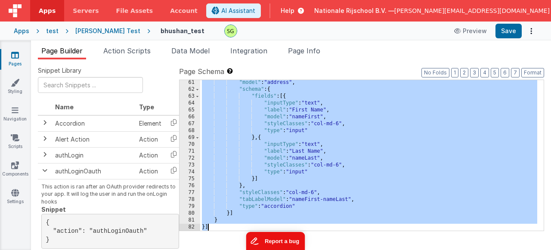
scroll to position [421, 0]
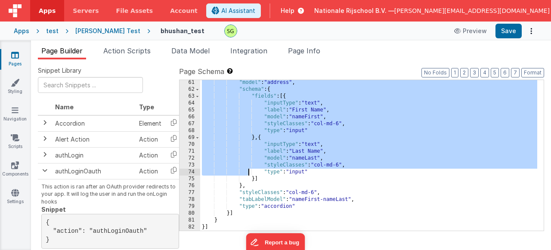
drag, startPoint x: 236, startPoint y: 107, endPoint x: 250, endPoint y: 171, distance: 66.2
click at [250, 171] on div ""model" : "address" , "schema" : { "fields" : [{ "inputType" : "text" , "label"…" at bounding box center [368, 161] width 337 height 165
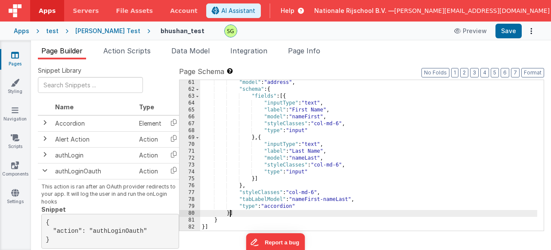
click at [231, 212] on div ""model" : "address" , "schema" : { "fields" : [{ "inputType" : "text" , "label"…" at bounding box center [368, 161] width 337 height 165
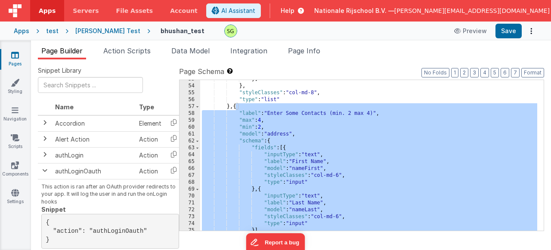
scroll to position [370, 0]
click at [355, 185] on div "}] } , "styleClasses" : "col-md-8" , "type" : "list" } , { "label" : "Enter Som…" at bounding box center [368, 158] width 337 height 165
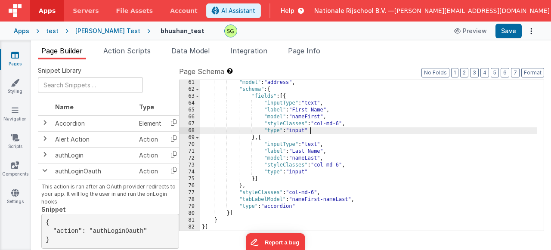
scroll to position [421, 0]
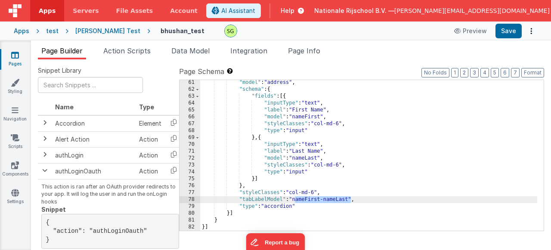
drag, startPoint x: 295, startPoint y: 201, endPoint x: 351, endPoint y: 199, distance: 55.6
click at [351, 199] on div ""model" : "address" , "schema" : { "fields" : [{ "inputType" : "text" , "label"…" at bounding box center [368, 161] width 337 height 165
click at [341, 201] on div ""model" : "address" , "schema" : { "fields" : [{ "inputType" : "text" , "label"…" at bounding box center [368, 161] width 337 height 165
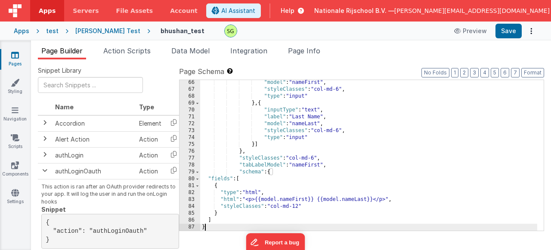
scroll to position [456, 0]
click at [526, 72] on button "Format" at bounding box center [533, 72] width 23 height 9
click at [276, 173] on div ""model" : "nameFirst" , "styleClasses" : "col-md-6" , "type" : "input" } , { "i…" at bounding box center [368, 161] width 337 height 165
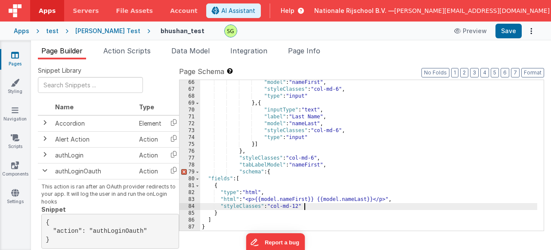
click at [324, 207] on div ""model" : "nameFirst" , "styleClasses" : "col-md-6" , "type" : "input" } , { "i…" at bounding box center [368, 161] width 337 height 165
click at [333, 165] on div ""model" : "nameFirst" , "styleClasses" : "col-md-6" , "type" : "input" } , { "i…" at bounding box center [368, 161] width 337 height 165
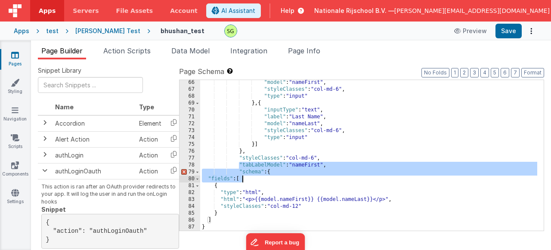
drag, startPoint x: 238, startPoint y: 166, endPoint x: 244, endPoint y: 177, distance: 12.3
click at [244, 177] on div ""model" : "nameFirst" , "styleClasses" : "col-md-6" , "type" : "input" } , { "i…" at bounding box center [368, 161] width 337 height 165
click at [278, 181] on div ""model" : "nameFirst" , "styleClasses" : "col-md-6" , "type" : "input" } , { "i…" at bounding box center [368, 161] width 337 height 165
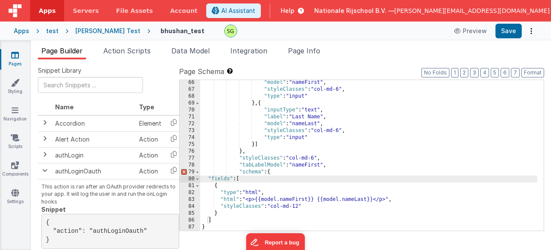
scroll to position [421, 0]
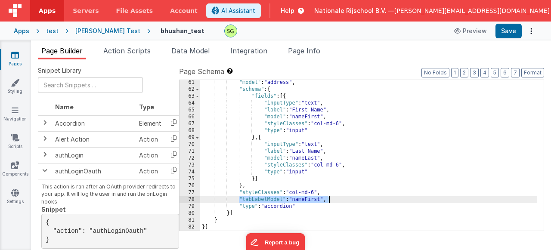
drag, startPoint x: 238, startPoint y: 200, endPoint x: 328, endPoint y: 200, distance: 90.0
click at [328, 200] on div ""model" : "address" , "schema" : { "fields" : [{ "inputType" : "text" , "label"…" at bounding box center [368, 161] width 337 height 165
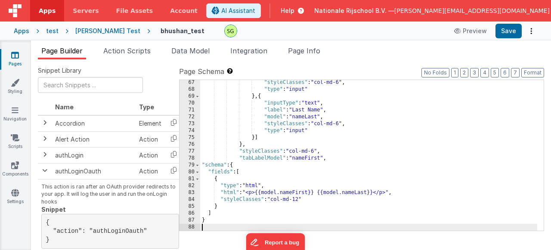
scroll to position [463, 0]
click at [201, 165] on div ""styleClasses" : "col-md-6" , "type" : "input" } , { "inputType" : "text" , "la…" at bounding box center [368, 161] width 337 height 165
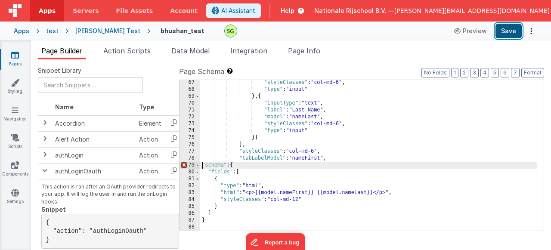
click at [507, 36] on button "Save" at bounding box center [509, 31] width 26 height 15
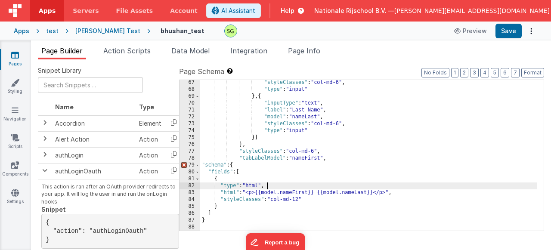
click at [358, 183] on div ""styleClasses" : "col-md-6" , "type" : "input" } , { "inputType" : "text" , "la…" at bounding box center [368, 161] width 337 height 165
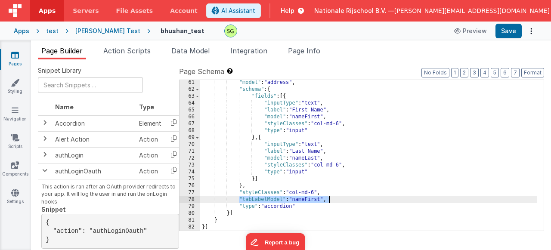
click at [294, 196] on div ""model" : "address" , "schema" : { "fields" : [{ "inputType" : "text" , "label"…" at bounding box center [368, 161] width 337 height 165
drag, startPoint x: 292, startPoint y: 201, endPoint x: 338, endPoint y: 202, distance: 46.6
click at [338, 202] on div ""model" : "address" , "schema" : { "fields" : [{ "inputType" : "text" , "label"…" at bounding box center [368, 161] width 337 height 165
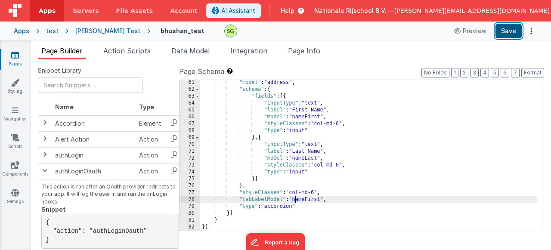
click at [512, 36] on button "Save" at bounding box center [509, 31] width 26 height 15
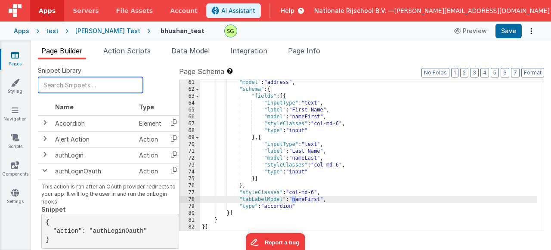
click at [114, 82] on input "text" at bounding box center [90, 85] width 105 height 16
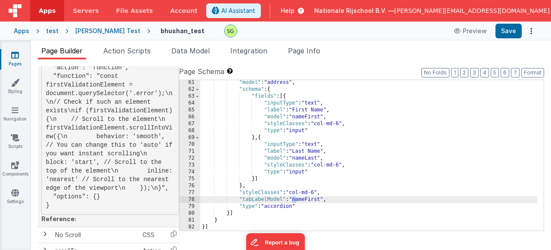
scroll to position [155, 0]
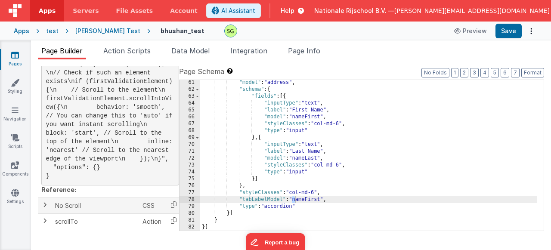
type input "scroll"
click at [46, 206] on span at bounding box center [44, 205] width 7 height 7
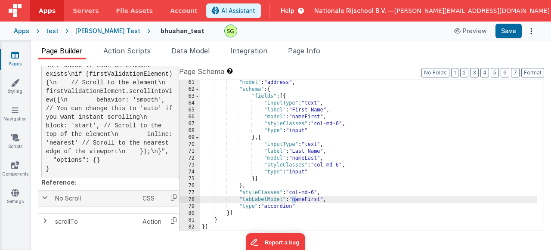
click at [44, 201] on span at bounding box center [44, 197] width 7 height 7
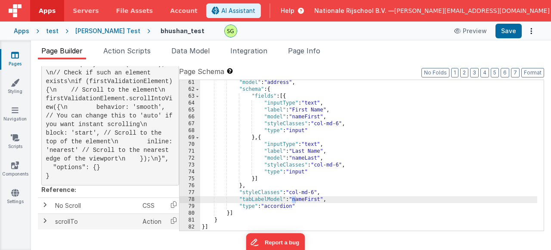
click at [46, 218] on span at bounding box center [44, 221] width 7 height 7
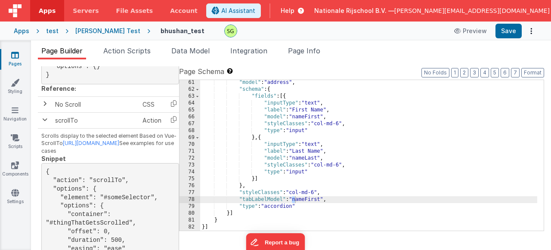
scroll to position [331, 0]
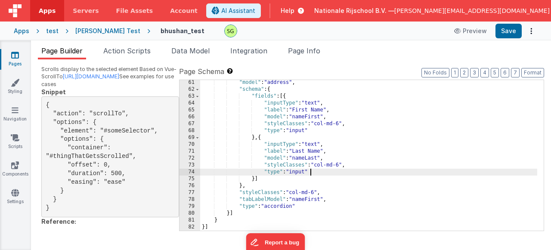
click at [331, 175] on div ""model" : "address" , "schema" : { "fields" : [{ "inputType" : "text" , "label"…" at bounding box center [368, 161] width 337 height 165
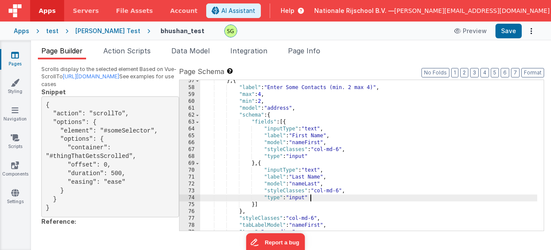
scroll to position [370, 0]
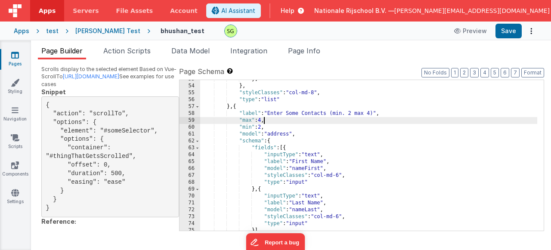
click at [263, 121] on div "}] } , "styleClasses" : "col-md-8" , "type" : "list" } , { "label" : "Enter Som…" at bounding box center [368, 158] width 337 height 165
click at [499, 28] on button "Save" at bounding box center [509, 31] width 26 height 15
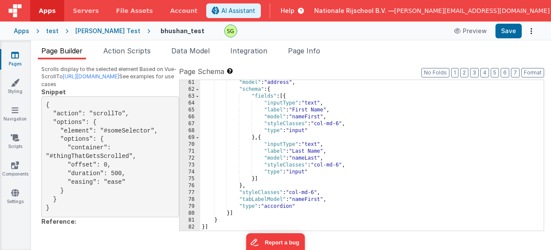
scroll to position [292, 0]
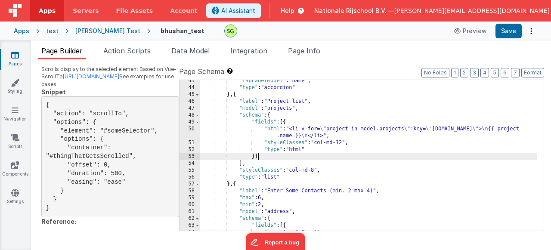
click at [272, 157] on div ""tabLabelModel" : "name" , "type" : "accordion" } , { "label" : "Project list" …" at bounding box center [368, 160] width 337 height 165
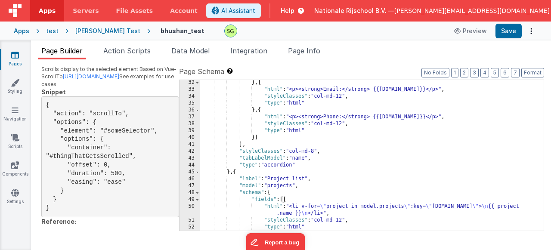
scroll to position [266, 0]
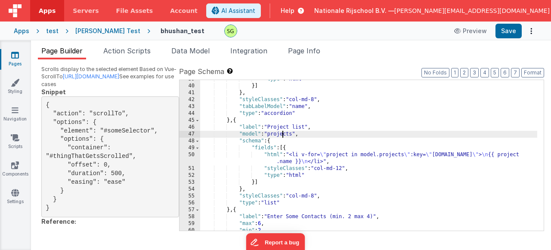
click at [282, 134] on div ""type" : "html" }] } , "styleClasses" : "col-md-8" , "tabLabelModel" : "name" ,…" at bounding box center [368, 158] width 337 height 165
click at [309, 156] on div ""type" : "html" }] } , "styleClasses" : "col-md-8" , "tabLabelModel" : "name" ,…" at bounding box center [368, 158] width 337 height 165
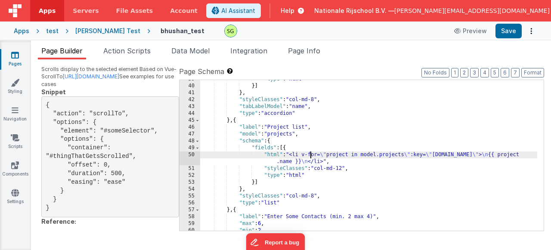
click at [189, 157] on div "50" at bounding box center [190, 159] width 21 height 14
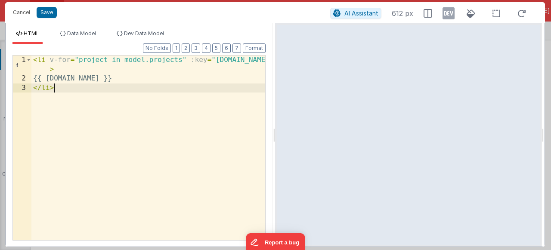
click at [69, 93] on div "< li v-for = "project in model.projects" :key = "[DOMAIN_NAME]" > {{ [DOMAIN_NA…" at bounding box center [148, 162] width 234 height 213
click at [22, 14] on button "Cancel" at bounding box center [22, 12] width 26 height 12
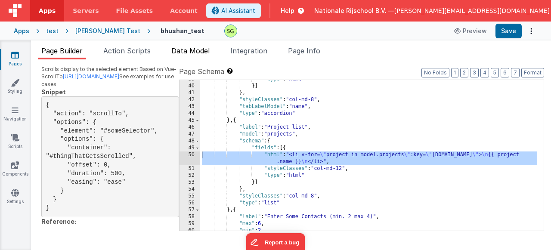
click at [187, 49] on span "Data Model" at bounding box center [190, 51] width 38 height 9
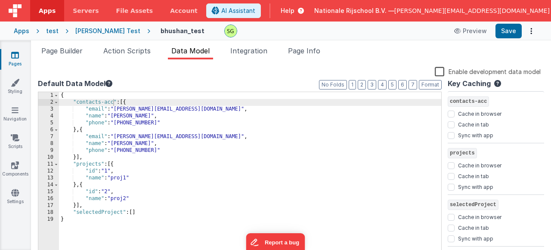
click at [73, 168] on div "{ "contacts-acc" : [{ "email" : "[PERSON_NAME][EMAIL_ADDRESS][DOMAIN_NAME]" , "…" at bounding box center [250, 178] width 383 height 172
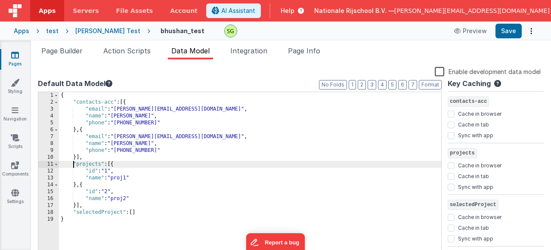
click at [73, 168] on div "{ "contacts-acc" : [{ "email" : "[PERSON_NAME][EMAIL_ADDRESS][DOMAIN_NAME]" , "…" at bounding box center [250, 178] width 383 height 172
click at [90, 165] on div "{ "contacts-acc" : [{ "email" : "[PERSON_NAME][EMAIL_ADDRESS][DOMAIN_NAME]" , "…" at bounding box center [250, 178] width 383 height 172
click at [77, 206] on div "{ "contacts-acc" : [{ "email" : "[PERSON_NAME][EMAIL_ADDRESS][DOMAIN_NAME]" , "…" at bounding box center [250, 178] width 383 height 172
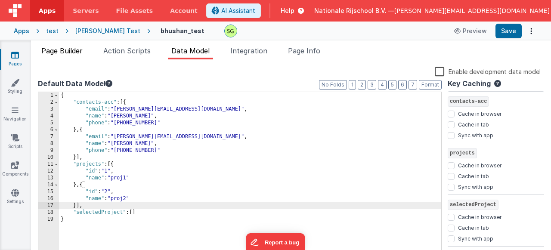
click at [72, 50] on span "Page Builder" at bounding box center [61, 51] width 41 height 9
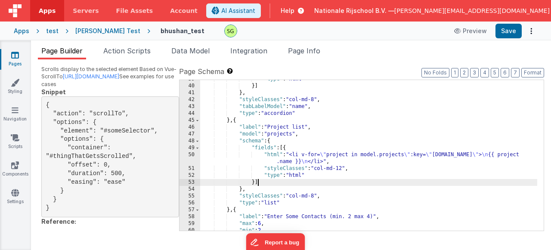
click at [359, 179] on div ""type" : "html" }] } , "styleClasses" : "col-md-8" , "tabLabelModel" : "name" ,…" at bounding box center [368, 158] width 337 height 165
click at [255, 144] on div ""type" : "html" }] } , "styleClasses" : "col-md-8" , "tabLabelModel" : "name" ,…" at bounding box center [368, 158] width 337 height 165
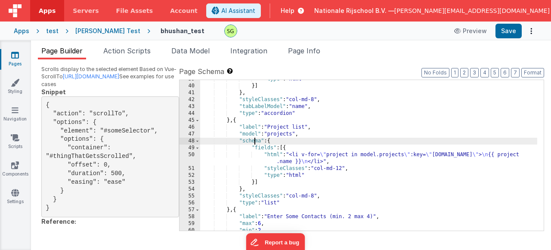
click at [255, 144] on div ""type" : "html" }] } , "styleClasses" : "col-md-8" , "tabLabelModel" : "name" ,…" at bounding box center [368, 158] width 337 height 165
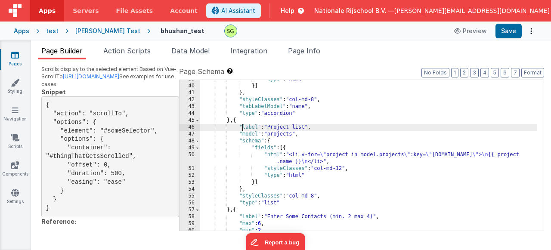
click at [243, 128] on div ""type" : "html" }] } , "styleClasses" : "col-md-8" , "tabLabelModel" : "name" ,…" at bounding box center [368, 158] width 337 height 165
click at [246, 144] on div ""type" : "html" }] } , "styleClasses" : "col-md-8" , "tabLabelModel" : "name" ,…" at bounding box center [368, 158] width 337 height 165
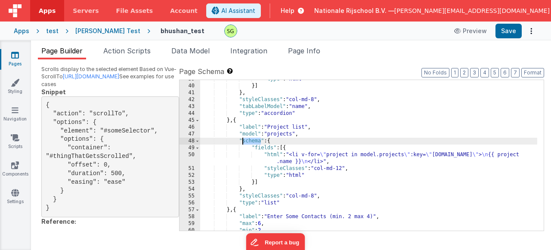
click at [246, 144] on div ""type" : "html" }] } , "styleClasses" : "col-md-8" , "tabLabelModel" : "name" ,…" at bounding box center [368, 158] width 337 height 165
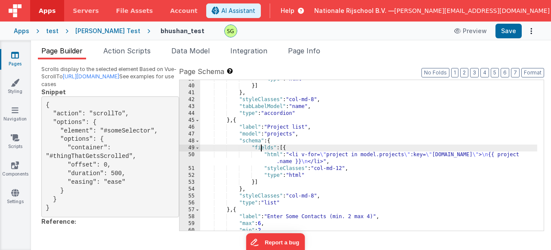
click at [260, 147] on div ""type" : "html" }] } , "styleClasses" : "col-md-8" , "tabLabelModel" : "name" ,…" at bounding box center [368, 158] width 337 height 165
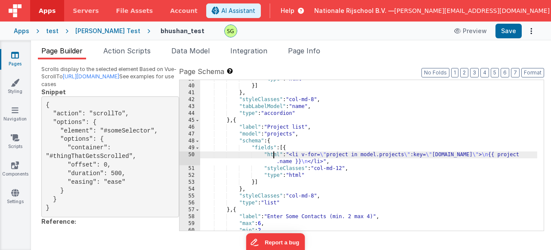
click at [272, 156] on div ""type" : "html" }] } , "styleClasses" : "col-md-8" , "tabLabelModel" : "name" ,…" at bounding box center [368, 158] width 337 height 165
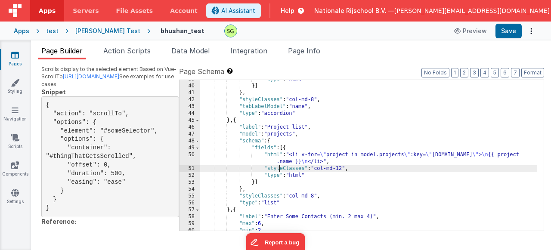
click at [279, 170] on div ""type" : "html" }] } , "styleClasses" : "col-md-8" , "tabLabelModel" : "name" ,…" at bounding box center [368, 158] width 337 height 165
click at [273, 179] on div ""type" : "html" }] } , "styleClasses" : "col-md-8" , "tabLabelModel" : "name" ,…" at bounding box center [368, 158] width 337 height 165
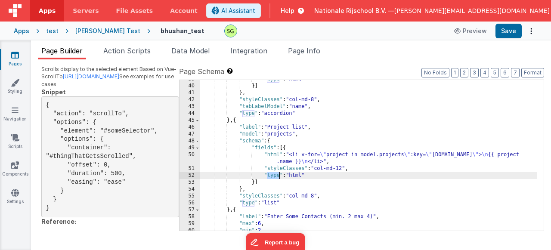
click at [273, 179] on div ""type" : "html" }] } , "styleClasses" : "col-md-8" , "tabLabelModel" : "name" ,…" at bounding box center [368, 158] width 337 height 165
click at [300, 175] on div ""type" : "html" }] } , "styleClasses" : "col-md-8" , "tabLabelModel" : "name" ,…" at bounding box center [368, 158] width 337 height 165
click at [270, 185] on div ""type" : "html" }] } , "styleClasses" : "col-md-8" , "tabLabelModel" : "name" ,…" at bounding box center [368, 158] width 337 height 165
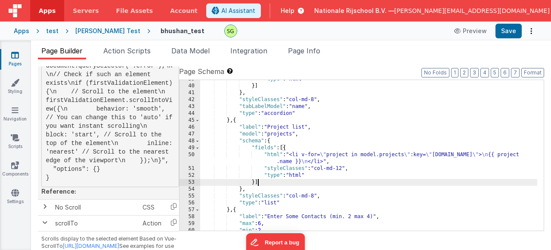
scroll to position [0, 0]
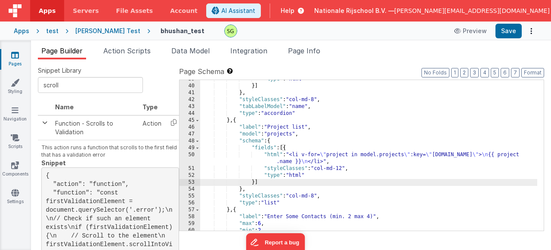
click at [283, 133] on div ""type" : "html" }] } , "styleClasses" : "col-md-8" , "tabLabelModel" : "name" ,…" at bounding box center [368, 158] width 337 height 165
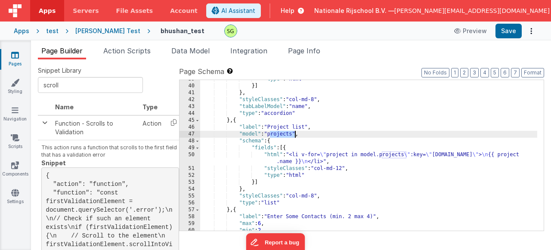
click at [283, 133] on div ""type" : "html" }] } , "styleClasses" : "col-md-8" , "tabLabelModel" : "name" ,…" at bounding box center [368, 158] width 337 height 165
click at [262, 146] on div ""type" : "html" }] } , "styleClasses" : "col-md-8" , "tabLabelModel" : "name" ,…" at bounding box center [368, 158] width 337 height 165
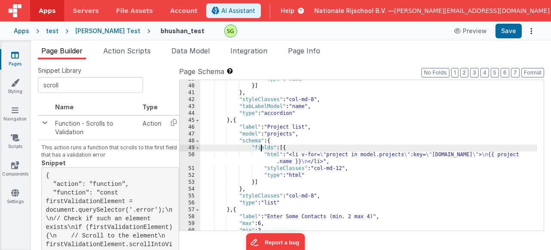
click at [262, 146] on div ""type" : "html" }] } , "styleClasses" : "col-md-8" , "tabLabelModel" : "name" ,…" at bounding box center [368, 158] width 337 height 165
click at [254, 143] on div ""type" : "html" }] } , "styleClasses" : "col-md-8" , "tabLabelModel" : "name" ,…" at bounding box center [368, 158] width 337 height 165
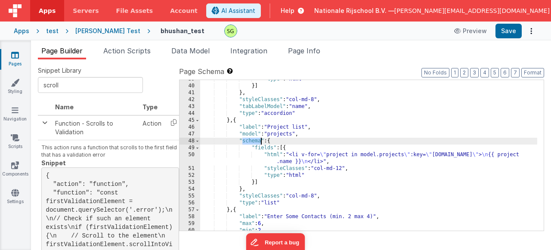
click at [254, 143] on div ""type" : "html" }] } , "styleClasses" : "col-md-8" , "tabLabelModel" : "name" ,…" at bounding box center [368, 158] width 337 height 165
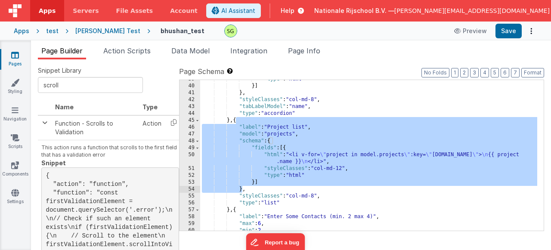
drag, startPoint x: 235, startPoint y: 122, endPoint x: 243, endPoint y: 190, distance: 67.7
click at [243, 190] on div ""type" : "html" }] } , "styleClasses" : "col-md-8" , "tabLabelModel" : "name" ,…" at bounding box center [368, 158] width 337 height 165
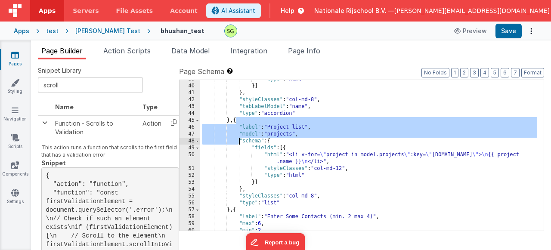
drag, startPoint x: 237, startPoint y: 118, endPoint x: 239, endPoint y: 149, distance: 31.1
click at [239, 149] on div ""type" : "html" }] } , "styleClasses" : "col-md-8" , "tabLabelModel" : "name" ,…" at bounding box center [368, 158] width 337 height 165
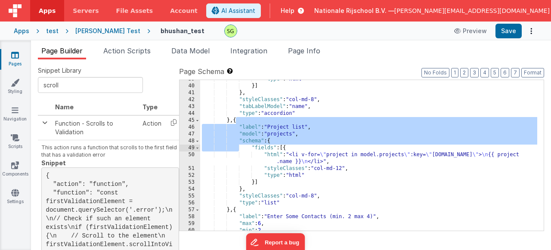
click at [74, 71] on span "Snippet Library" at bounding box center [60, 70] width 44 height 9
click at [78, 87] on input "scroll" at bounding box center [90, 85] width 105 height 16
type input "s"
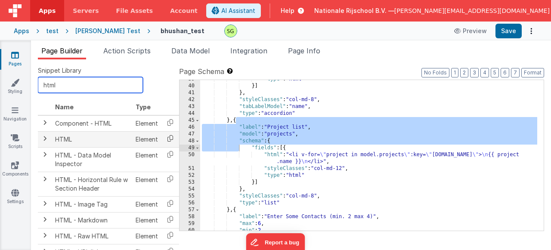
type input "html"
click at [168, 138] on icon at bounding box center [171, 138] width 18 height 13
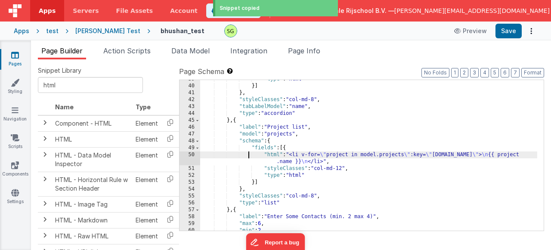
click at [250, 153] on div ""type" : "html" }] } , "styleClasses" : "col-md-8" , "tabLabelModel" : "name" ,…" at bounding box center [368, 158] width 337 height 165
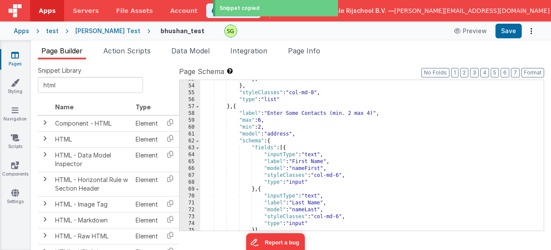
scroll to position [421, 0]
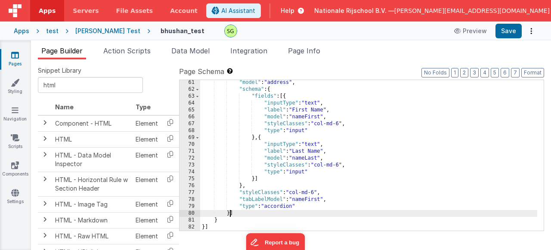
click at [230, 213] on div ""model" : "address" , "schema" : { "fields" : [{ "inputType" : "text" , "label"…" at bounding box center [368, 161] width 337 height 165
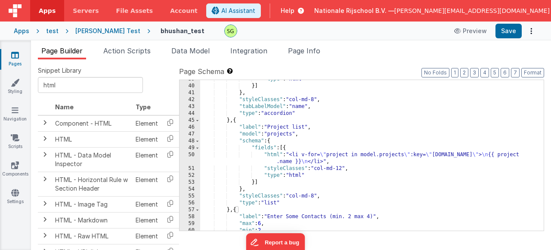
scroll to position [266, 0]
click at [237, 120] on div ""type" : "html" }] } , "styleClasses" : "col-md-8" , "tabLabelModel" : "name" ,…" at bounding box center [368, 158] width 337 height 165
paste textarea
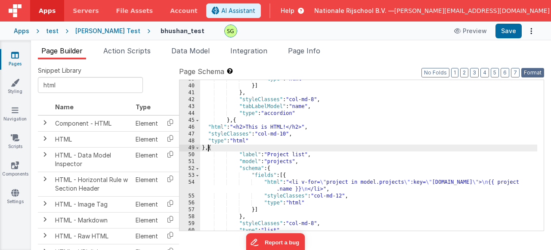
click at [534, 74] on button "Format" at bounding box center [533, 72] width 23 height 9
click at [191, 183] on div "54" at bounding box center [190, 186] width 21 height 14
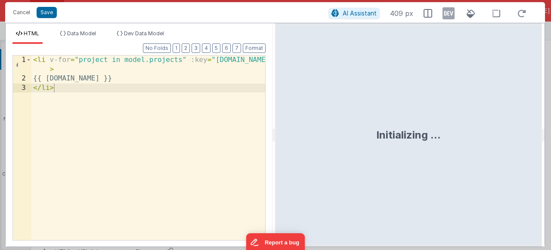
click at [181, 102] on div "< li v-for = "project in model.projects" :key = "[DOMAIN_NAME]" > {{ [DOMAIN_NA…" at bounding box center [148, 162] width 234 height 213
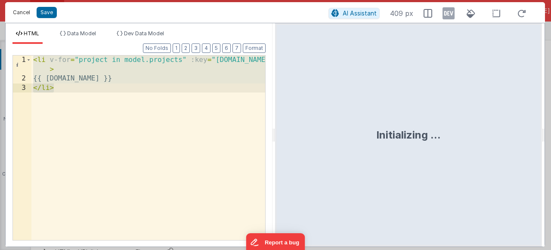
click at [14, 14] on button "Cancel" at bounding box center [22, 12] width 26 height 12
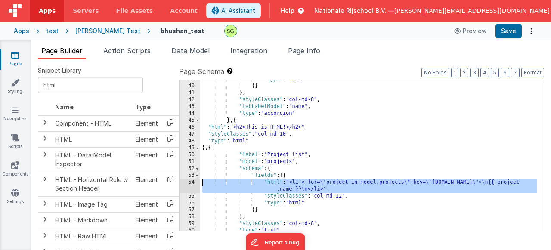
click at [191, 140] on div "48" at bounding box center [190, 141] width 21 height 7
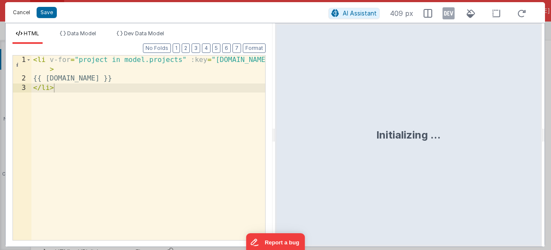
click at [25, 10] on button "Cancel" at bounding box center [22, 12] width 26 height 12
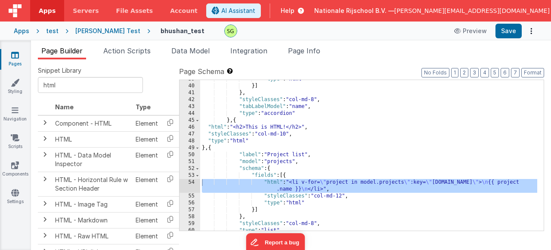
click at [191, 139] on div "48" at bounding box center [190, 141] width 21 height 7
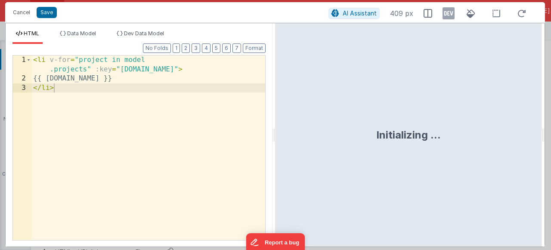
click at [191, 138] on div "HTML Data Model Dev Data Model Format 7 6 5 4 3 2 1 No Folds 1 2 3 < li v-for =…" at bounding box center [275, 135] width 540 height 224
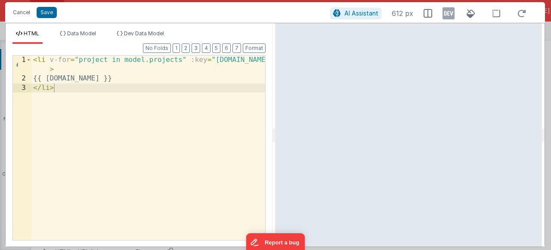
click at [31, 41] on li "HTML" at bounding box center [27, 37] width 30 height 14
click at [23, 16] on button "Cancel" at bounding box center [22, 12] width 26 height 12
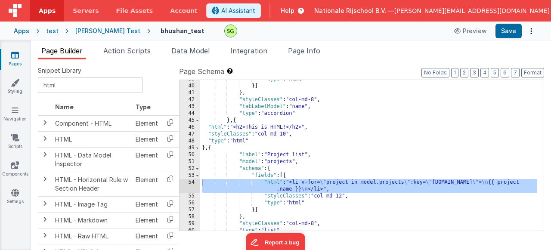
click at [358, 209] on div ""type" : "html" }] } , "styleClasses" : "col-md-8" , "tabLabelModel" : "name" ,…" at bounding box center [368, 158] width 337 height 165
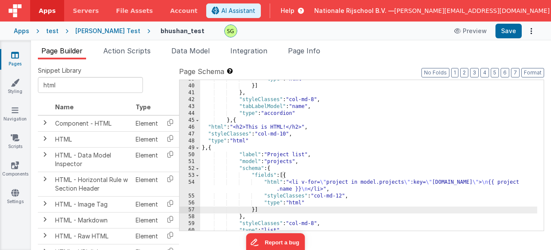
click at [192, 128] on div "46" at bounding box center [190, 127] width 21 height 7
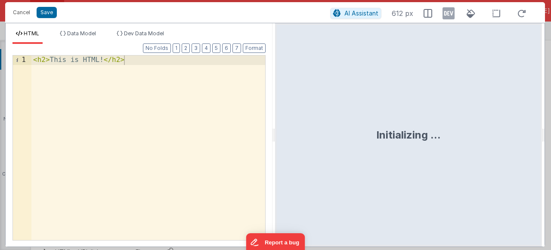
click at [145, 69] on div "< h2 > This is HTML! </ h2 >" at bounding box center [148, 157] width 234 height 203
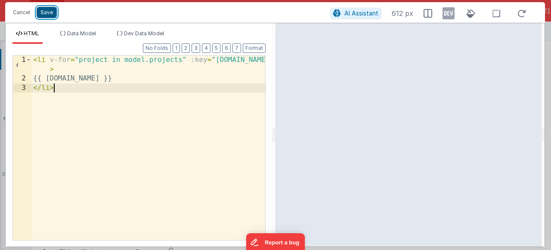
click at [42, 9] on button "Save" at bounding box center [47, 12] width 20 height 11
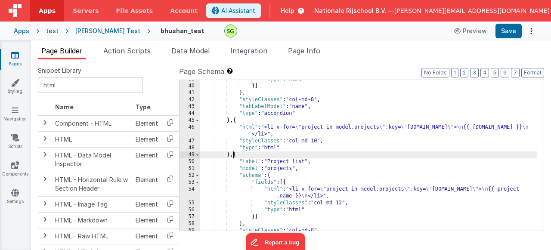
click at [234, 156] on div ""type" : "html" }] } , "styleClasses" : "col-md-8" , "tabLabelModel" : "name" ,…" at bounding box center [368, 158] width 337 height 165
click at [239, 156] on div ""type" : "html" }] } , "styleClasses" : "col-md-8" , "tabLabelModel" : "name" ,…" at bounding box center [368, 158] width 337 height 165
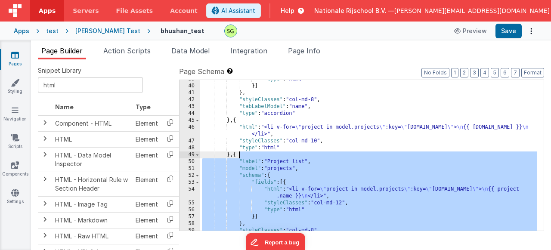
scroll to position [292, 0]
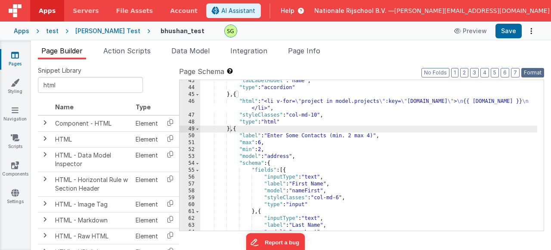
click at [523, 72] on button "Format" at bounding box center [533, 72] width 23 height 9
click at [510, 28] on button "Save" at bounding box center [509, 31] width 26 height 15
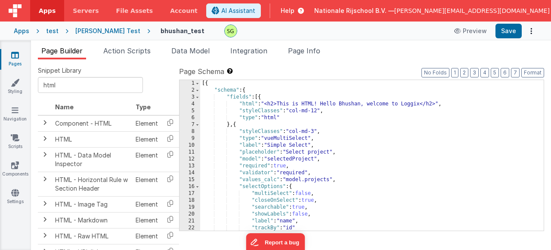
scroll to position [0, 0]
click at [310, 47] on span "Page Info" at bounding box center [304, 51] width 32 height 9
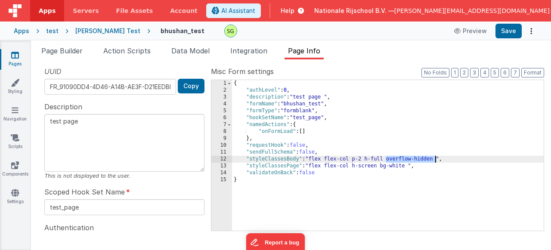
drag, startPoint x: 390, startPoint y: 161, endPoint x: 436, endPoint y: 162, distance: 45.3
click at [436, 162] on div "{ "authLevel" : 0 , "description" : "test page " , "formName" : "bhushan_test" …" at bounding box center [388, 162] width 312 height 165
click at [504, 32] on button "Save" at bounding box center [509, 31] width 26 height 15
click at [357, 176] on div "{ "authLevel" : 0 , "description" : "test page " , "formName" : "bhushan_test" …" at bounding box center [388, 162] width 312 height 165
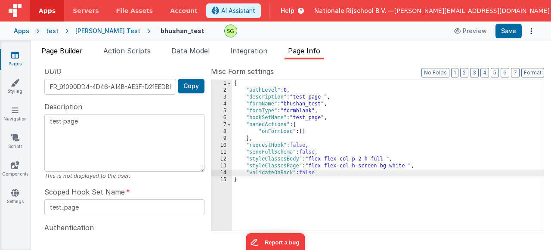
click at [68, 46] on li "Page Builder" at bounding box center [62, 53] width 48 height 14
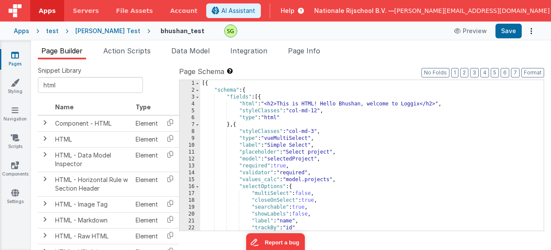
scroll to position [366, 0]
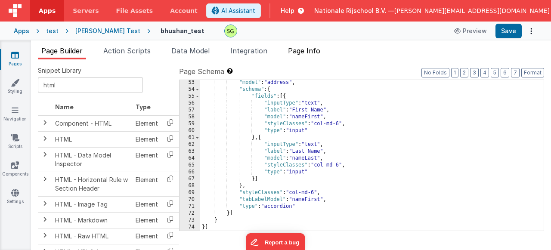
click at [315, 52] on span "Page Info" at bounding box center [304, 51] width 32 height 9
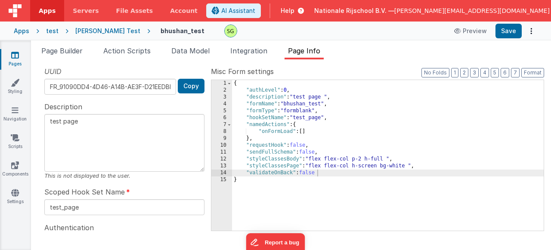
click at [323, 178] on div "{ "authLevel" : 0 , "description" : "test page " , "formName" : "bhushan_test" …" at bounding box center [388, 162] width 312 height 165
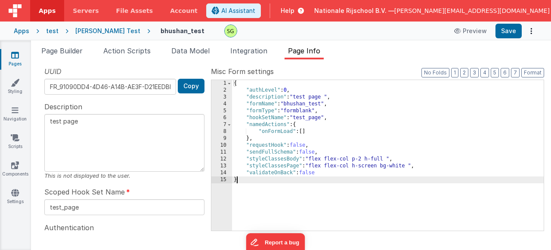
click at [325, 178] on div "{ "authLevel" : 0 , "description" : "test page " , "formName" : "bhushan_test" …" at bounding box center [388, 162] width 312 height 165
click at [510, 36] on button "Save" at bounding box center [509, 31] width 26 height 15
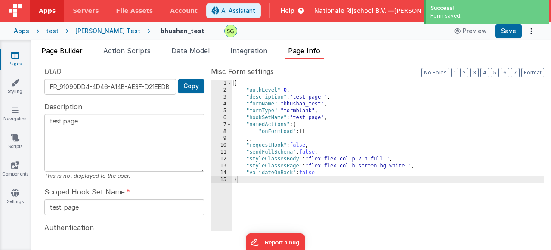
click at [67, 51] on span "Page Builder" at bounding box center [61, 51] width 41 height 9
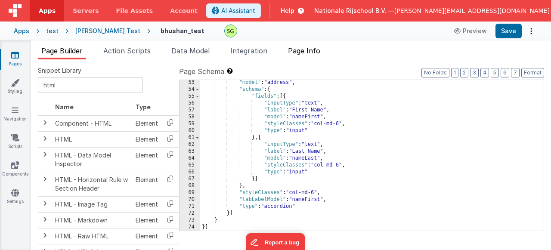
click at [311, 50] on span "Page Info" at bounding box center [304, 51] width 32 height 9
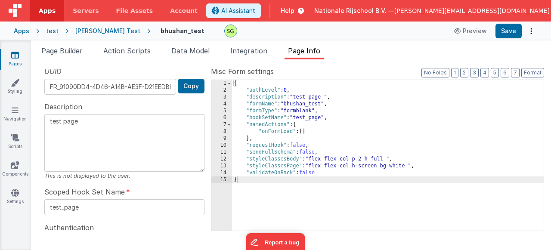
click at [384, 157] on div "{ "authLevel" : 0 , "description" : "test page " , "formName" : "bhushan_test" …" at bounding box center [388, 162] width 312 height 165
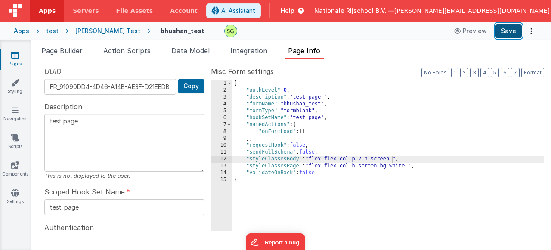
click at [511, 33] on button "Save" at bounding box center [509, 31] width 26 height 15
click at [63, 53] on span "Page Builder" at bounding box center [61, 51] width 41 height 9
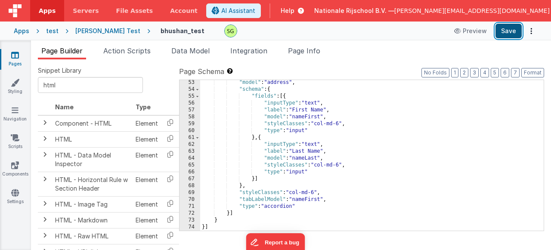
click at [514, 34] on button "Save" at bounding box center [509, 31] width 26 height 15
click at [308, 52] on span "Page Info" at bounding box center [304, 51] width 32 height 9
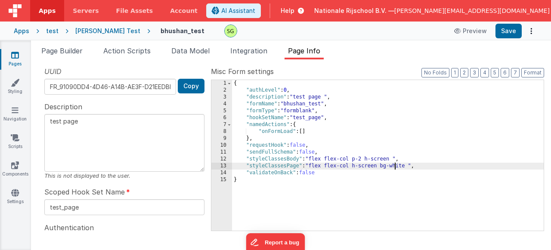
click at [395, 165] on div "{ "authLevel" : 0 , "description" : "test page " , "formName" : "bhushan_test" …" at bounding box center [388, 162] width 312 height 165
click at [393, 159] on div "{ "authLevel" : 0 , "description" : "test page " , "formName" : "bhushan_test" …" at bounding box center [388, 162] width 312 height 165
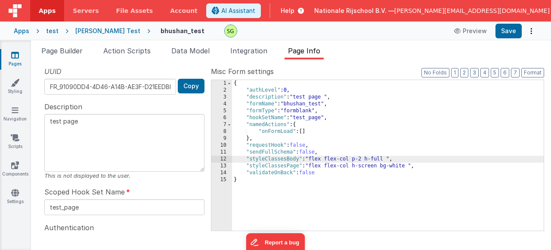
drag, startPoint x: 379, startPoint y: 168, endPoint x: 394, endPoint y: 187, distance: 23.6
click at [379, 168] on div "{ "authLevel" : 0 , "description" : "test page " , "formName" : "bhushan_test" …" at bounding box center [388, 162] width 312 height 165
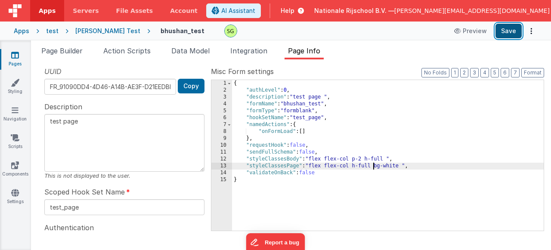
click at [499, 37] on button "Save" at bounding box center [509, 31] width 26 height 15
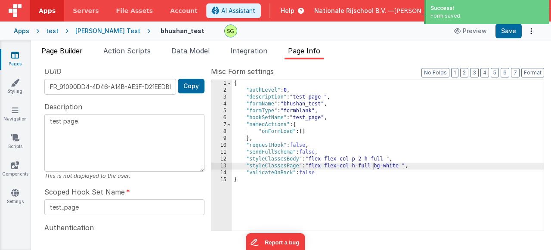
click at [72, 49] on span "Page Builder" at bounding box center [61, 51] width 41 height 9
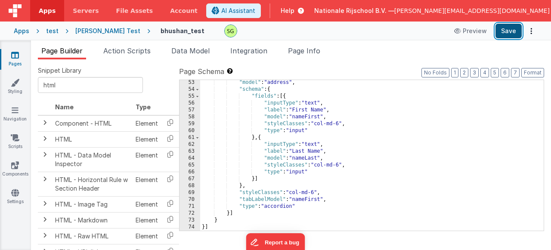
click at [512, 31] on button "Save" at bounding box center [509, 31] width 26 height 15
click at [309, 53] on span "Page Info" at bounding box center [304, 51] width 32 height 9
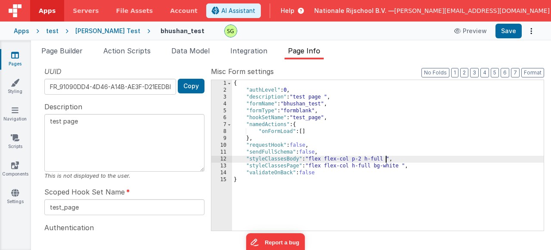
click at [387, 160] on div "{ "authLevel" : 0 , "description" : "test page " , "formName" : "bhushan_test" …" at bounding box center [388, 162] width 312 height 165
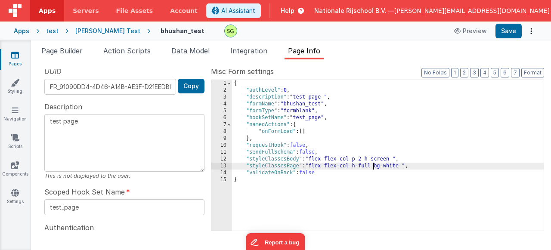
click at [373, 168] on div "{ "authLevel" : 0 , "description" : "test page " , "formName" : "bhushan_test" …" at bounding box center [388, 162] width 312 height 165
click at [501, 36] on button "Save" at bounding box center [509, 31] width 26 height 15
click at [54, 54] on span "Page Builder" at bounding box center [61, 51] width 41 height 9
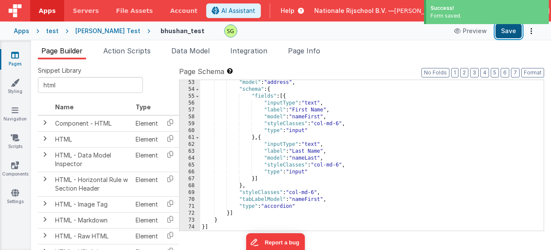
click at [517, 34] on button "Save" at bounding box center [509, 31] width 26 height 15
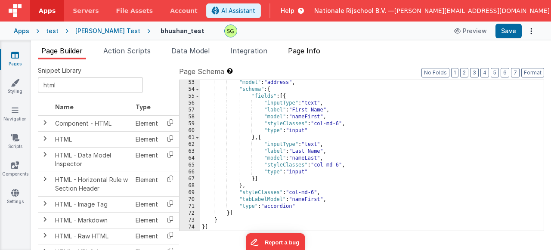
click at [317, 50] on span "Page Info" at bounding box center [304, 51] width 32 height 9
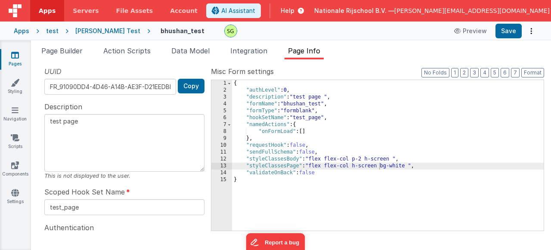
click at [380, 167] on div "{ "authLevel" : 0 , "description" : "test page " , "formName" : "bhushan_test" …" at bounding box center [388, 162] width 312 height 165
click at [391, 159] on div "{ "authLevel" : 0 , "description" : "test page " , "formName" : "bhushan_test" …" at bounding box center [388, 162] width 312 height 165
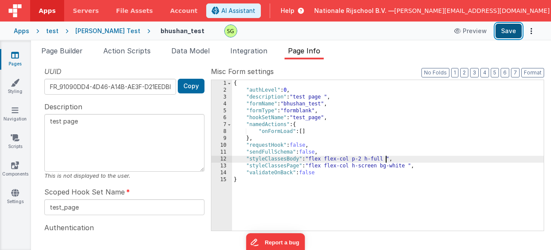
click at [514, 30] on button "Save" at bounding box center [509, 31] width 26 height 15
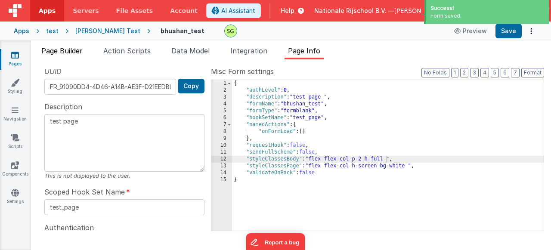
click at [55, 48] on span "Page Builder" at bounding box center [61, 51] width 41 height 9
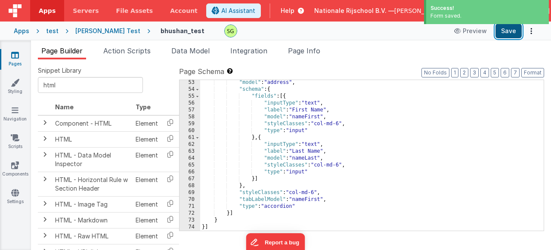
click at [505, 31] on button "Save" at bounding box center [509, 31] width 26 height 15
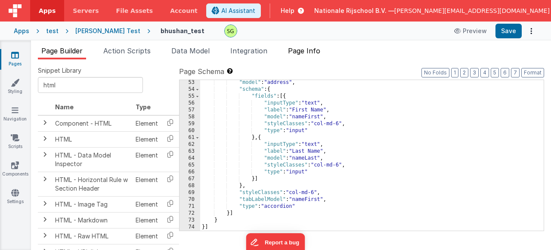
click at [314, 54] on span "Page Info" at bounding box center [304, 51] width 32 height 9
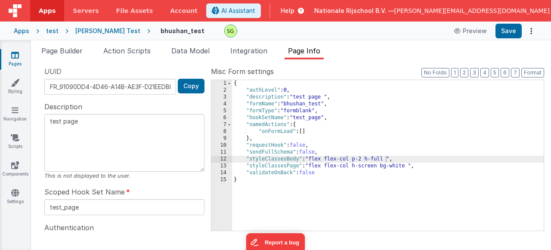
click at [378, 165] on div "{ "authLevel" : 0 , "description" : "test page " , "formName" : "bhushan_test" …" at bounding box center [388, 162] width 312 height 165
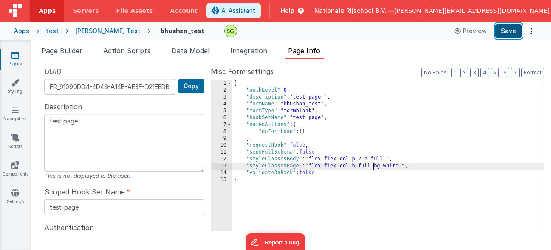
click at [517, 31] on button "Save" at bounding box center [509, 31] width 26 height 15
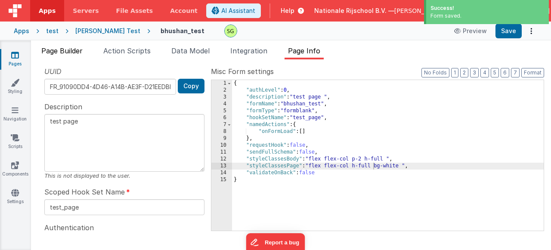
click at [72, 52] on span "Page Builder" at bounding box center [61, 51] width 41 height 9
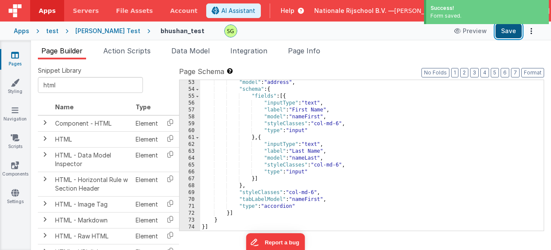
click at [514, 37] on button "Save" at bounding box center [509, 31] width 26 height 15
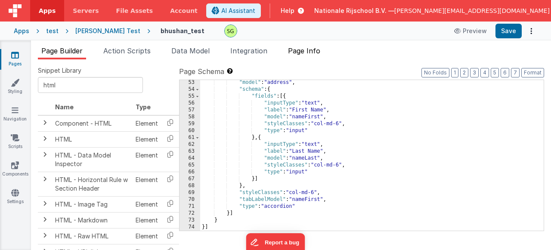
click at [300, 50] on span "Page Info" at bounding box center [304, 51] width 32 height 9
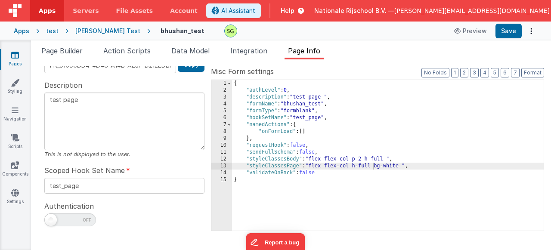
scroll to position [0, 0]
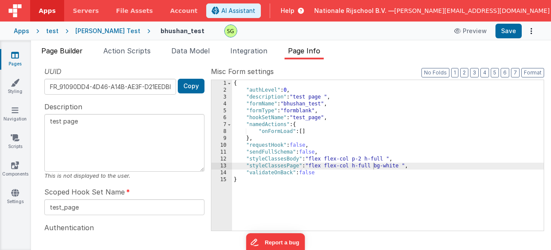
click at [81, 50] on span "Page Builder" at bounding box center [61, 51] width 41 height 9
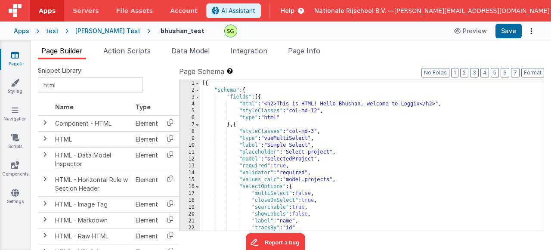
scroll to position [26, 0]
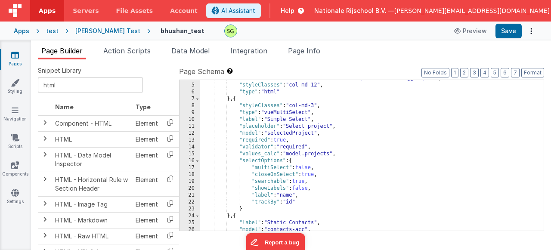
click at [317, 106] on div ""html" : "<h2>This is HTML! Hello Bhushan, welcome to Loggix</h2>" , "styleClas…" at bounding box center [368, 157] width 337 height 165
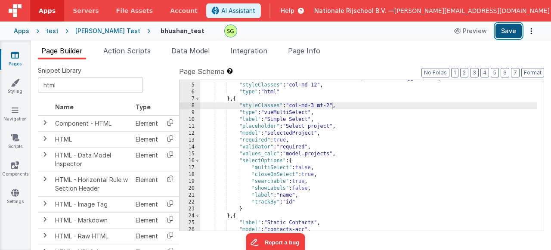
click at [508, 32] on button "Save" at bounding box center [509, 31] width 26 height 15
click at [333, 108] on div ""html" : "<h2>This is HTML! Hello Bhushan, welcome to Loggix</h2>" , "styleClas…" at bounding box center [368, 157] width 337 height 165
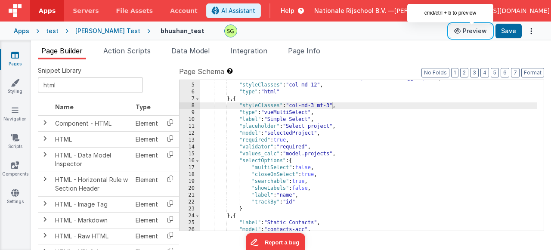
click at [486, 33] on button "Preview" at bounding box center [470, 31] width 43 height 14
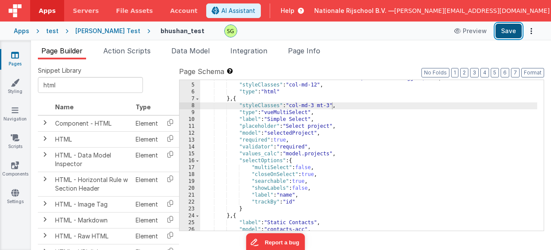
click at [513, 32] on button "Save" at bounding box center [509, 31] width 26 height 15
click at [331, 107] on div ""html" : "<h2>This is HTML! Hello Bhushan, welcome to Loggix</h2>" , "styleClas…" at bounding box center [368, 157] width 337 height 165
click at [508, 35] on button "Save" at bounding box center [509, 31] width 26 height 15
click at [290, 124] on div ""html" : "<h2>This is HTML! Hello Bhushan, welcome to Loggix</h2>" , "styleClas…" at bounding box center [368, 157] width 337 height 165
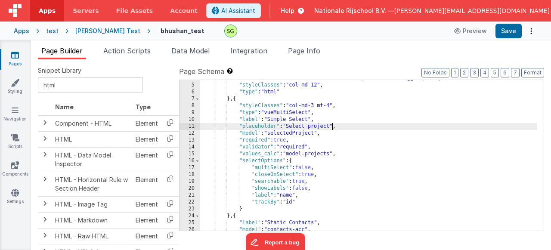
click at [331, 126] on div ""html" : "<h2>This is HTML! Hello Bhushan, welcome to Loggix</h2>" , "styleClas…" at bounding box center [368, 157] width 337 height 165
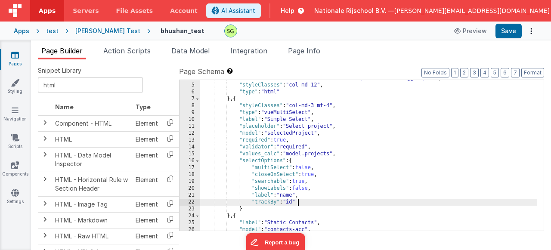
click at [302, 204] on div ""html" : "<h2>This is HTML! Hello Bhushan, welcome to Loggix</h2>" , "styleClas…" at bounding box center [368, 157] width 337 height 165
click at [333, 103] on div ""html" : "<h2>This is HTML! Hello Bhushan, welcome to Loggix</h2>" , "styleClas…" at bounding box center [368, 157] width 337 height 165
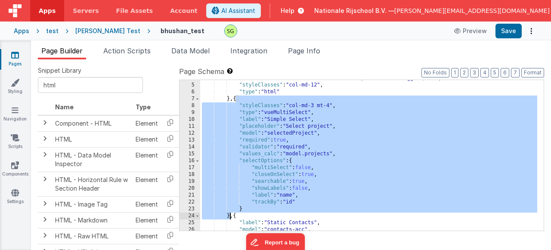
drag, startPoint x: 236, startPoint y: 100, endPoint x: 230, endPoint y: 215, distance: 114.7
click at [230, 215] on div ""html" : "<h2>This is HTML! Hello Bhushan, welcome to Loggix</h2>" , "styleClas…" at bounding box center [368, 157] width 337 height 165
click at [342, 191] on div ""html" : "<h2>This is HTML! Hello Bhushan, welcome to Loggix</h2>" , "styleClas…" at bounding box center [368, 157] width 337 height 165
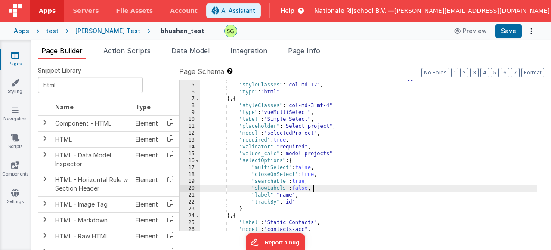
click at [321, 120] on div ""html" : "<h2>This is HTML! Hello Bhushan, welcome to Loggix</h2>" , "styleClas…" at bounding box center [368, 157] width 337 height 165
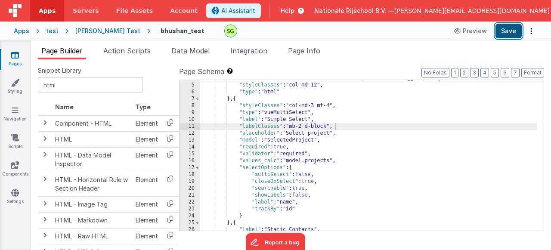
click at [502, 28] on button "Save" at bounding box center [509, 31] width 26 height 15
click at [305, 126] on div ""html" : "<h2>This is HTML! Hello Bhushan, welcome to Loggix</h2>" , "styleClas…" at bounding box center [368, 157] width 337 height 165
click at [509, 33] on button "Save" at bounding box center [509, 31] width 26 height 15
click at [505, 38] on div "Apps test [PERSON_NAME] Test bhushan_test Preview Save" at bounding box center [275, 31] width 551 height 19
click at [507, 33] on button "Save" at bounding box center [509, 31] width 26 height 15
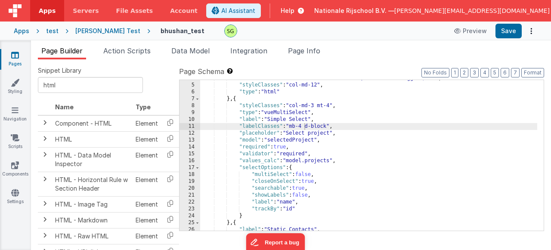
click at [328, 124] on div ""html" : "<h2>This is HTML! Hello Bhushan, welcome to Loggix</h2>" , "styleClas…" at bounding box center [368, 157] width 337 height 165
click at [509, 34] on button "Save" at bounding box center [509, 31] width 26 height 15
click at [303, 129] on div ""html" : "<h2>This is HTML! Hello Bhushan, welcome to Loggix</h2>" , "styleClas…" at bounding box center [368, 157] width 337 height 165
click at [268, 127] on div ""html" : "<h2>This is HTML! Hello Bhushan, welcome to Loggix</h2>" , "styleClas…" at bounding box center [368, 157] width 337 height 165
drag, startPoint x: 315, startPoint y: 126, endPoint x: 241, endPoint y: 129, distance: 74.2
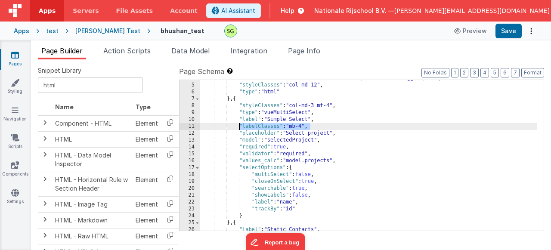
click at [241, 129] on div ""html" : "<h2>This is HTML! Hello Bhushan, welcome to Loggix</h2>" , "styleClas…" at bounding box center [368, 157] width 337 height 165
click at [332, 125] on div ""html" : "<h2>This is HTML! Hello Bhushan, welcome to Loggix</h2>" , "styleClas…" at bounding box center [368, 157] width 337 height 165
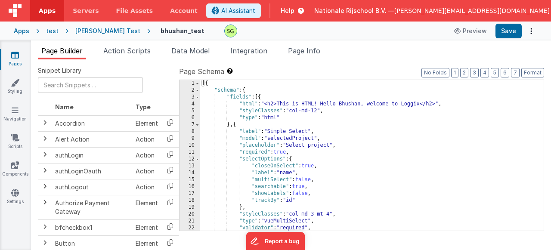
click at [321, 133] on div "[{ "schema" : { "fields" : [{ "html" : "<h2>This is HTML! Hello Bhushan, welcom…" at bounding box center [368, 162] width 337 height 165
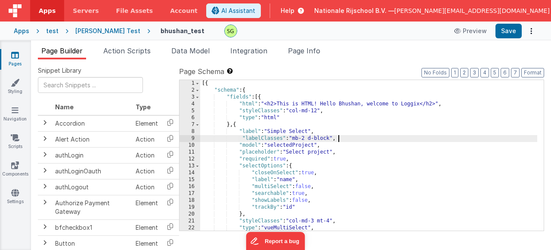
click at [331, 139] on div "[{ "schema" : { "fields" : [{ "html" : "<h2>This is HTML! Hello Bhushan, welcom…" at bounding box center [368, 162] width 337 height 165
click at [511, 32] on button "Save" at bounding box center [509, 31] width 26 height 15
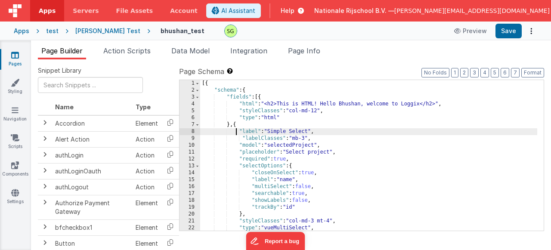
click at [235, 129] on div "[{ "schema" : { "fields" : [{ "html" : "<h2>This is HTML! Hello Bhushan, welcom…" at bounding box center [368, 162] width 337 height 165
click at [235, 126] on div "[{ "schema" : { "fields" : [{ "html" : "<h2>This is HTML! Hello Bhushan, welcom…" at bounding box center [368, 162] width 337 height 165
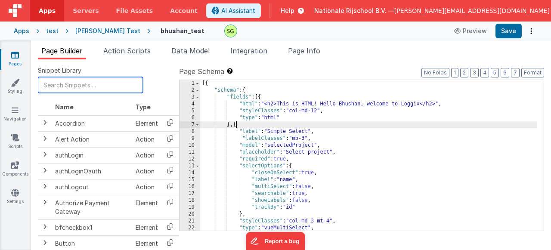
click at [90, 87] on input "text" at bounding box center [90, 85] width 105 height 16
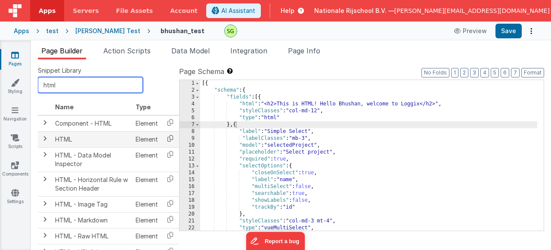
type input "html"
click at [171, 140] on icon at bounding box center [171, 138] width 18 height 13
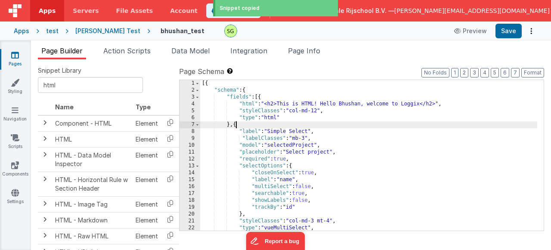
click at [235, 125] on div "[{ "schema" : { "fields" : [{ "html" : "<h2>This is HTML! Hello Bhushan, welcom…" at bounding box center [368, 162] width 337 height 165
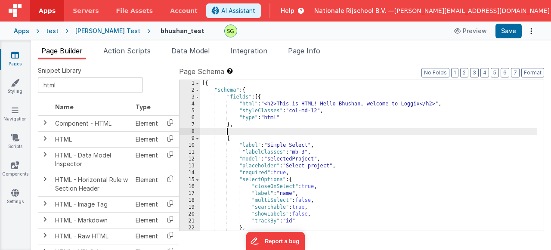
paste textarea
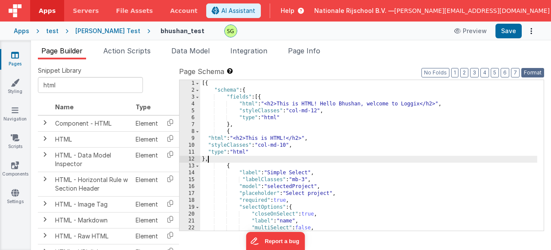
click at [530, 72] on button "Format" at bounding box center [533, 72] width 23 height 9
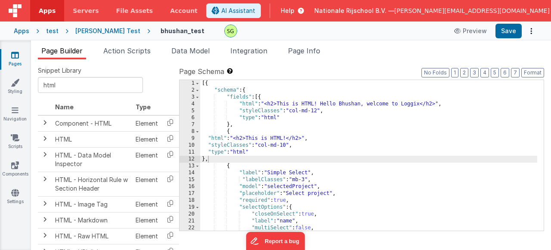
click at [452, 153] on div "[{ "schema" : { "fields" : [{ "html" : "<h2>This is HTML! Hello Bhushan, welcom…" at bounding box center [368, 162] width 337 height 165
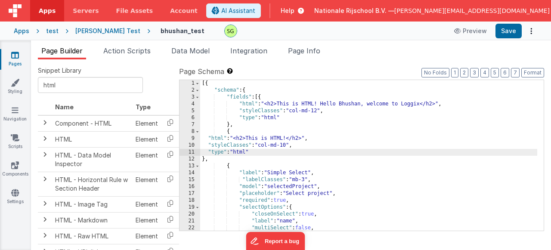
click at [530, 67] on label "Page Schema Shortcuts: Find: command-f Fold: command-option-L Unfold: command-o…" at bounding box center [361, 71] width 365 height 10
click at [531, 71] on button "Format" at bounding box center [533, 72] width 23 height 9
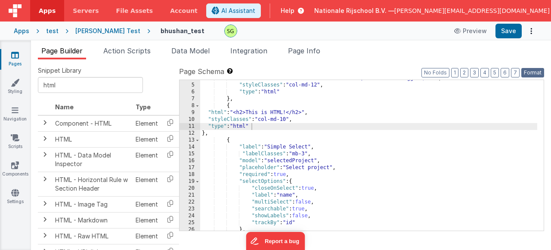
scroll to position [52, 0]
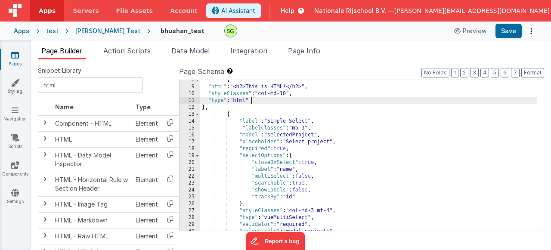
click at [190, 100] on div "11" at bounding box center [190, 100] width 21 height 7
click at [193, 100] on div "11" at bounding box center [190, 100] width 21 height 7
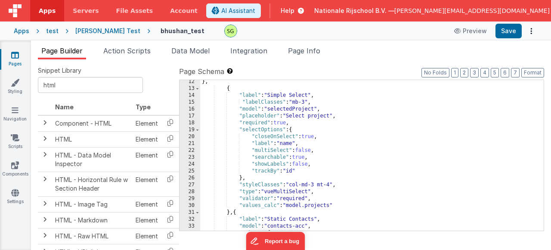
scroll to position [0, 0]
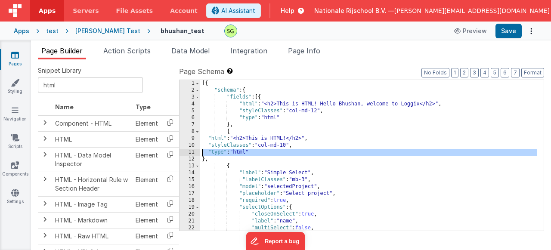
click at [193, 137] on div "9" at bounding box center [190, 138] width 21 height 7
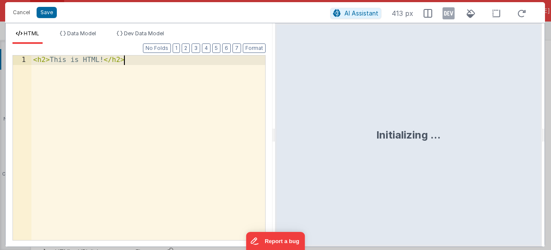
click at [193, 137] on div "< h2 > This is HTML! </ h2 >" at bounding box center [148, 159] width 234 height 207
click at [146, 64] on div "< h2 > This is HTML! </ h2 >" at bounding box center [148, 159] width 234 height 207
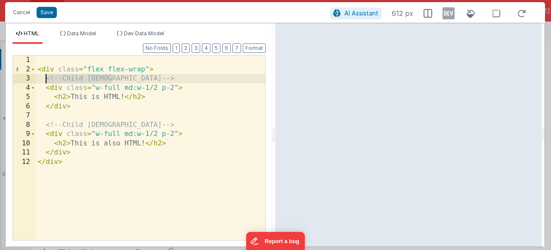
drag, startPoint x: 115, startPoint y: 78, endPoint x: 46, endPoint y: 81, distance: 69.9
click at [46, 81] on div "< div class = "flex flex-wrap" > <!-- Child 1 --> < div class = "w-full md:w-1/…" at bounding box center [151, 157] width 230 height 203
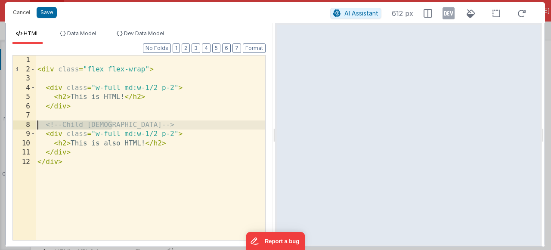
drag, startPoint x: 118, startPoint y: 123, endPoint x: 37, endPoint y: 121, distance: 81.9
click at [37, 121] on div "< div class = "flex flex-wrap" > < div class = "w-full md:w-1/2 p-2" > < h2 > T…" at bounding box center [151, 157] width 230 height 203
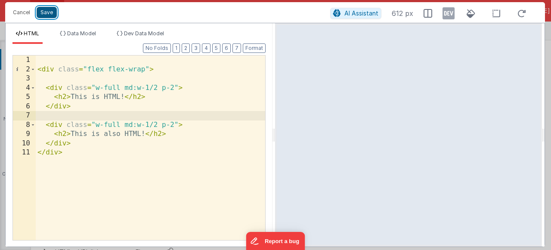
click at [40, 9] on button "Save" at bounding box center [47, 12] width 20 height 11
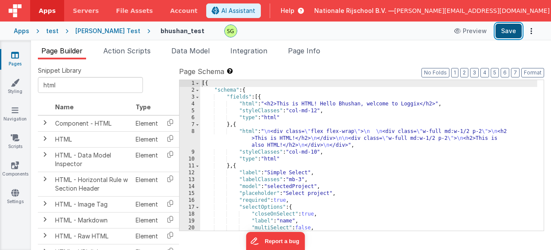
click at [517, 34] on button "Save" at bounding box center [509, 31] width 26 height 15
click at [194, 132] on div "8" at bounding box center [190, 138] width 21 height 21
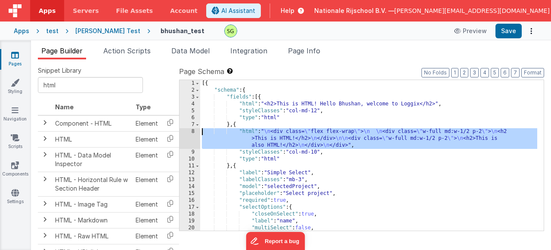
click at [194, 132] on div "8" at bounding box center [190, 138] width 21 height 21
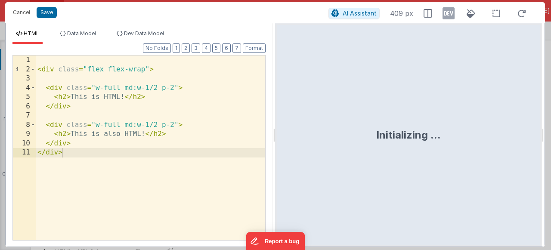
click at [215, 165] on div "< div class = "flex flex-wrap" > < div class = "w-full md:w-1/2 p-2" > < h2 > T…" at bounding box center [151, 157] width 230 height 203
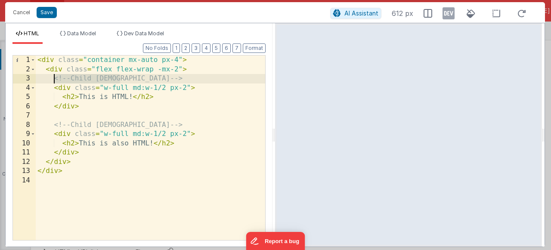
drag, startPoint x: 125, startPoint y: 76, endPoint x: 54, endPoint y: 80, distance: 70.4
click at [54, 80] on div "< div class = "container mx-auto px-4" > < div class = "flex flex-wrap -mx-2" >…" at bounding box center [151, 157] width 230 height 203
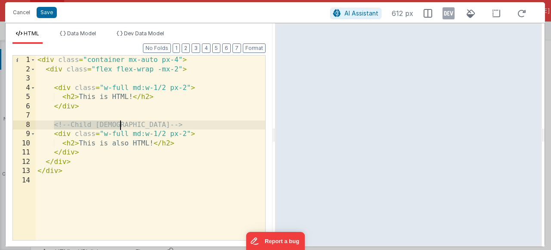
drag, startPoint x: 53, startPoint y: 128, endPoint x: 119, endPoint y: 124, distance: 66.1
click at [119, 124] on div "< div class = "container mx-auto px-4" > < div class = "flex flex-wrap -mx-2" >…" at bounding box center [151, 157] width 230 height 203
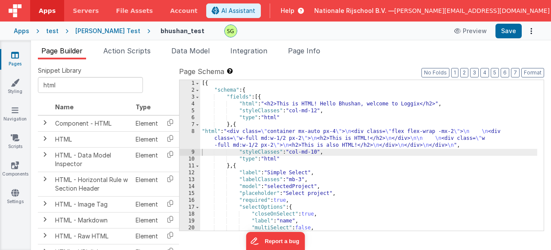
click at [193, 132] on div "8" at bounding box center [190, 138] width 21 height 21
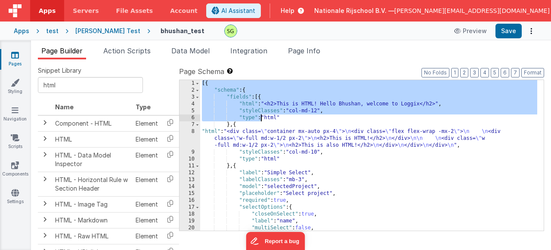
drag, startPoint x: 203, startPoint y: 85, endPoint x: 310, endPoint y: 152, distance: 126.0
click at [310, 152] on div "[{ "schema" : { "fields" : [{ "html" : "<h2>This is HTML! Hello Bhushan, welcom…" at bounding box center [368, 162] width 337 height 165
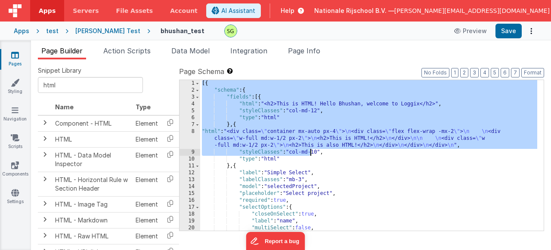
click at [310, 152] on div "[{ "schema" : { "fields" : [{ "html" : "<h2>This is HTML! Hello Bhushan, welcom…" at bounding box center [368, 162] width 337 height 165
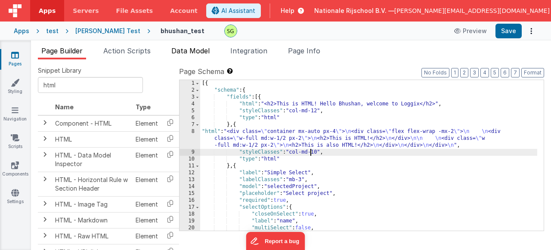
click at [210, 48] on span "Data Model" at bounding box center [190, 51] width 38 height 9
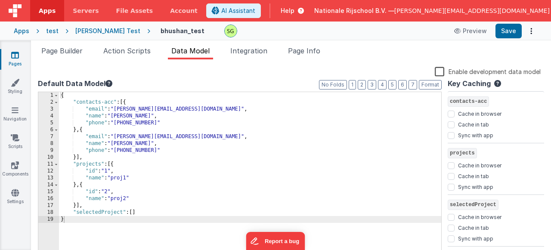
drag, startPoint x: 72, startPoint y: 55, endPoint x: 147, endPoint y: 66, distance: 75.8
click at [72, 55] on li "Page Builder" at bounding box center [62, 53] width 48 height 14
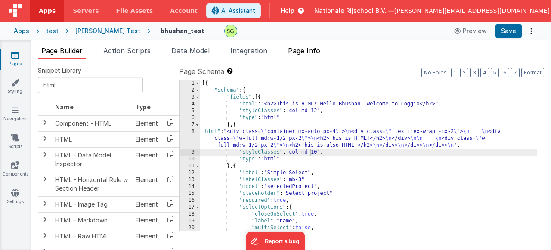
click at [321, 53] on span "Page Info" at bounding box center [304, 51] width 32 height 9
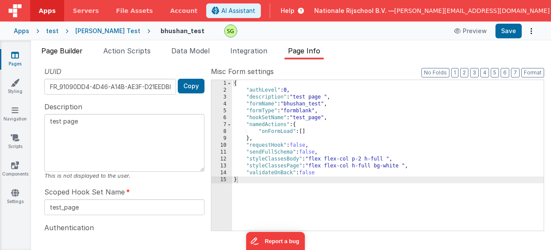
click at [67, 54] on span "Page Builder" at bounding box center [61, 51] width 41 height 9
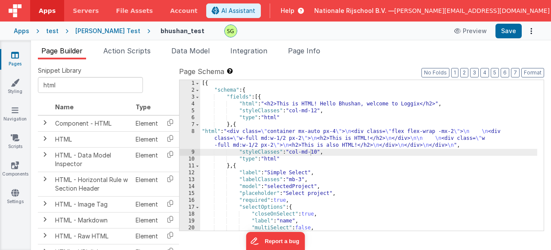
click at [320, 173] on div "[{ "schema" : { "fields" : [{ "html" : "<h2>This is HTML! Hello Bhushan, welcom…" at bounding box center [368, 162] width 337 height 165
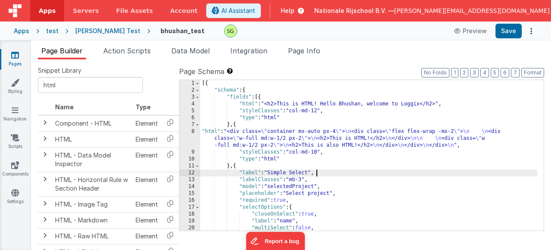
click at [343, 196] on div "[{ "schema" : { "fields" : [{ "html" : "<h2>This is HTML! Hello Bhushan, welcom…" at bounding box center [368, 162] width 337 height 165
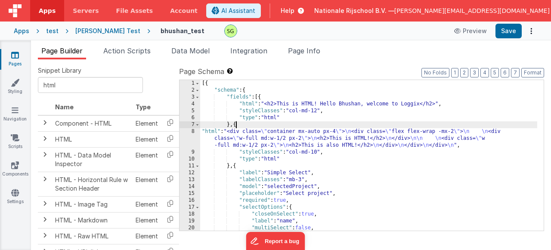
click at [235, 124] on div "[{ "schema" : { "fields" : [{ "html" : "<h2>This is HTML! Hello Bhushan, welcom…" at bounding box center [368, 162] width 337 height 165
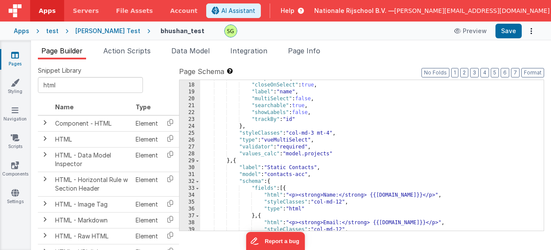
scroll to position [129, 0]
